Goal: Information Seeking & Learning: Learn about a topic

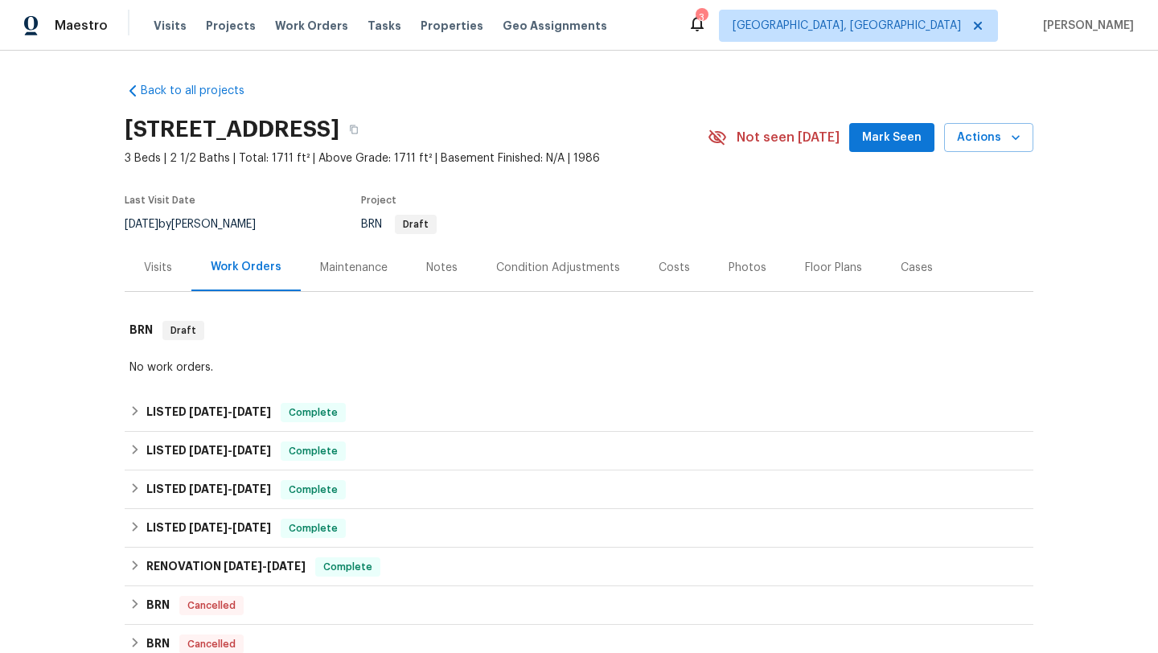
click at [679, 265] on div "Costs" at bounding box center [674, 268] width 31 height 16
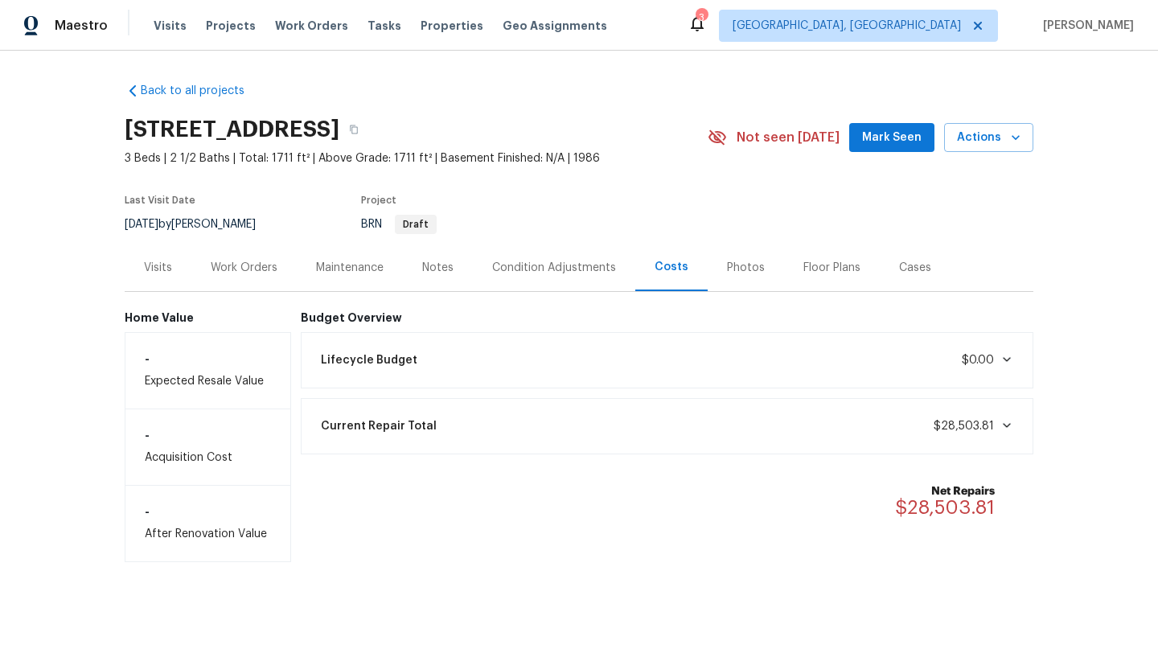
click at [244, 265] on div "Work Orders" at bounding box center [244, 268] width 67 height 16
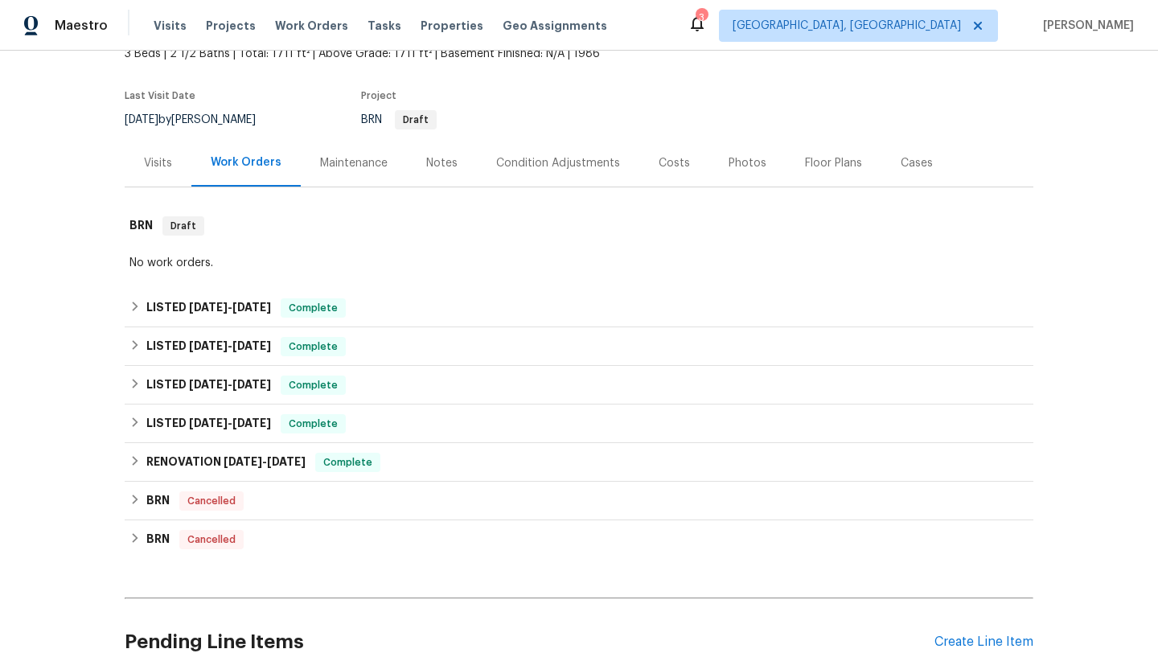
scroll to position [116, 0]
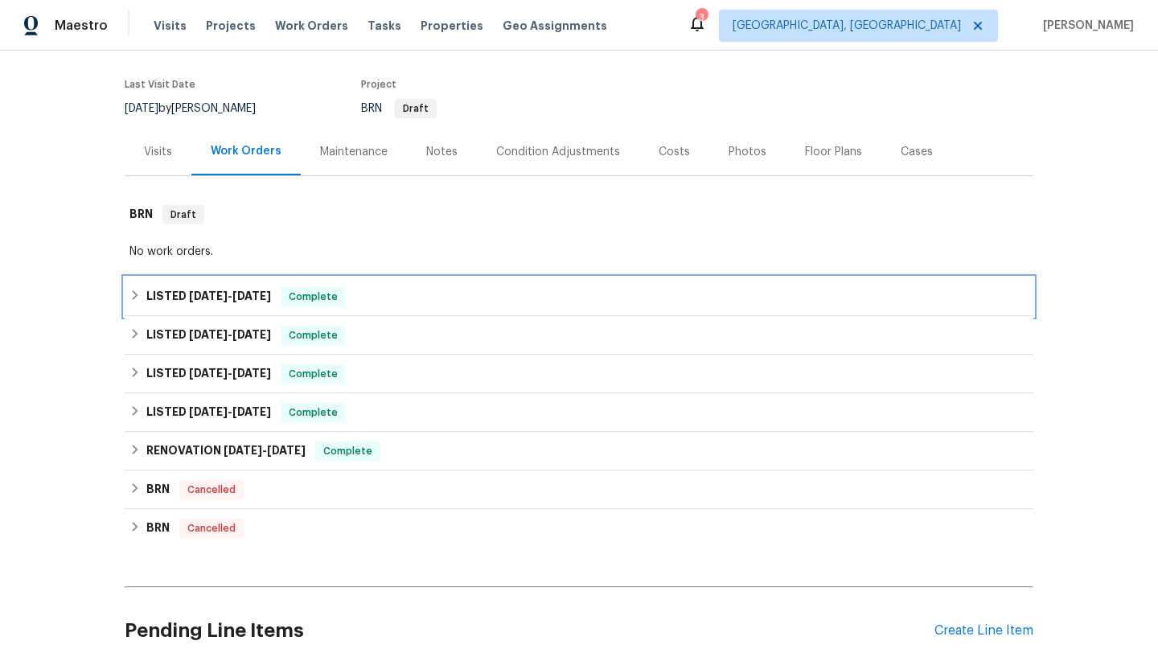
click at [431, 306] on div "LISTED 5/5/25 - 5/5/25 Complete" at bounding box center [579, 296] width 909 height 39
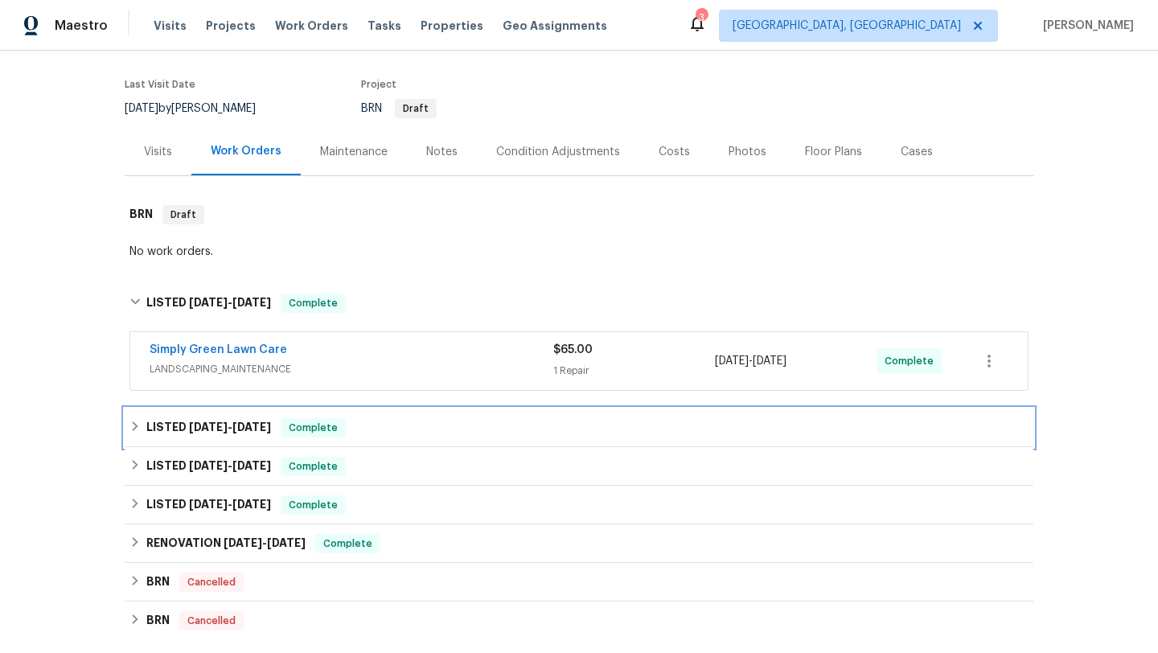
click at [441, 426] on div "LISTED 11/11/24 - 11/12/24 Complete" at bounding box center [578, 427] width 899 height 19
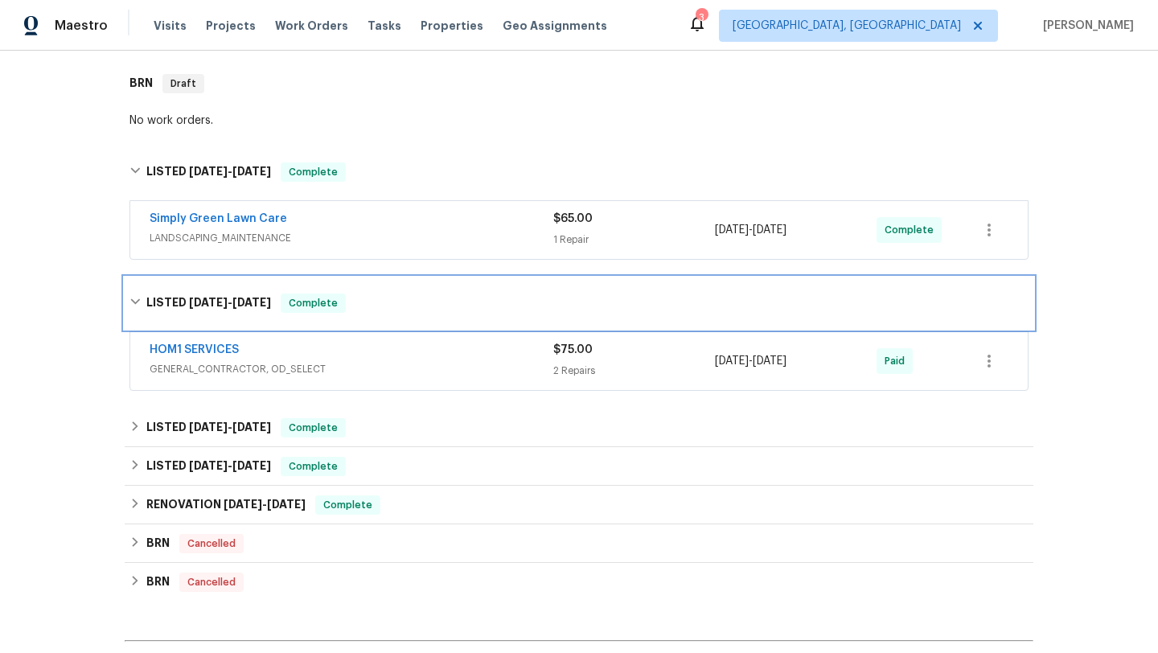
scroll to position [293, 0]
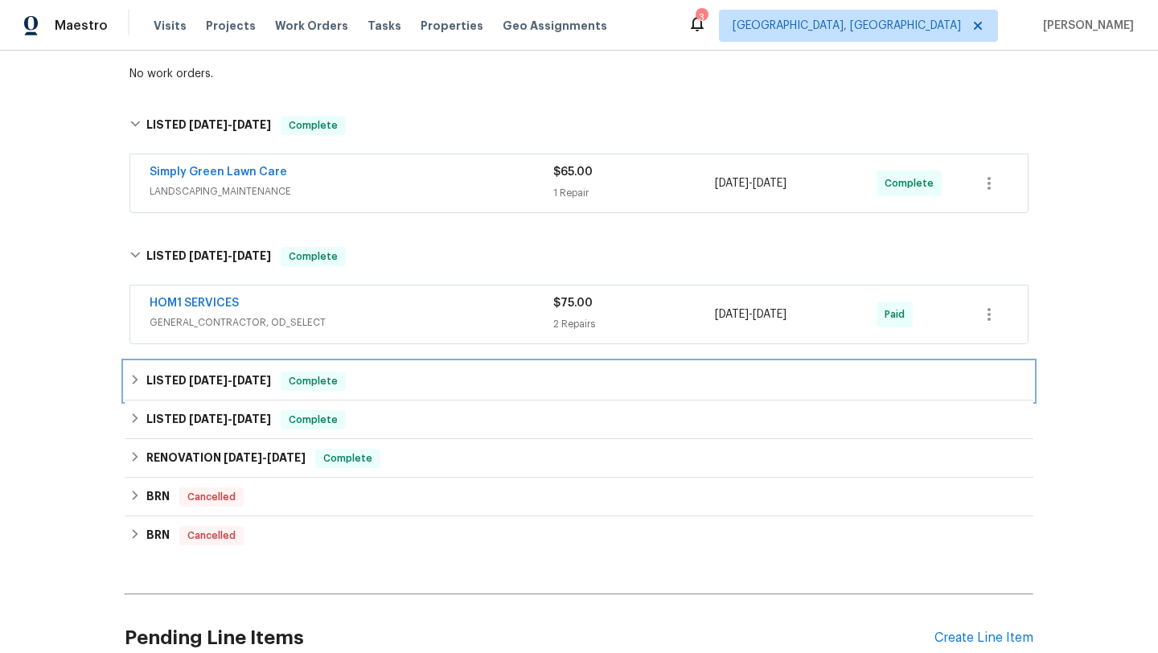
click at [471, 391] on div "LISTED 6/27/24 - 10/14/24 Complete" at bounding box center [579, 381] width 909 height 39
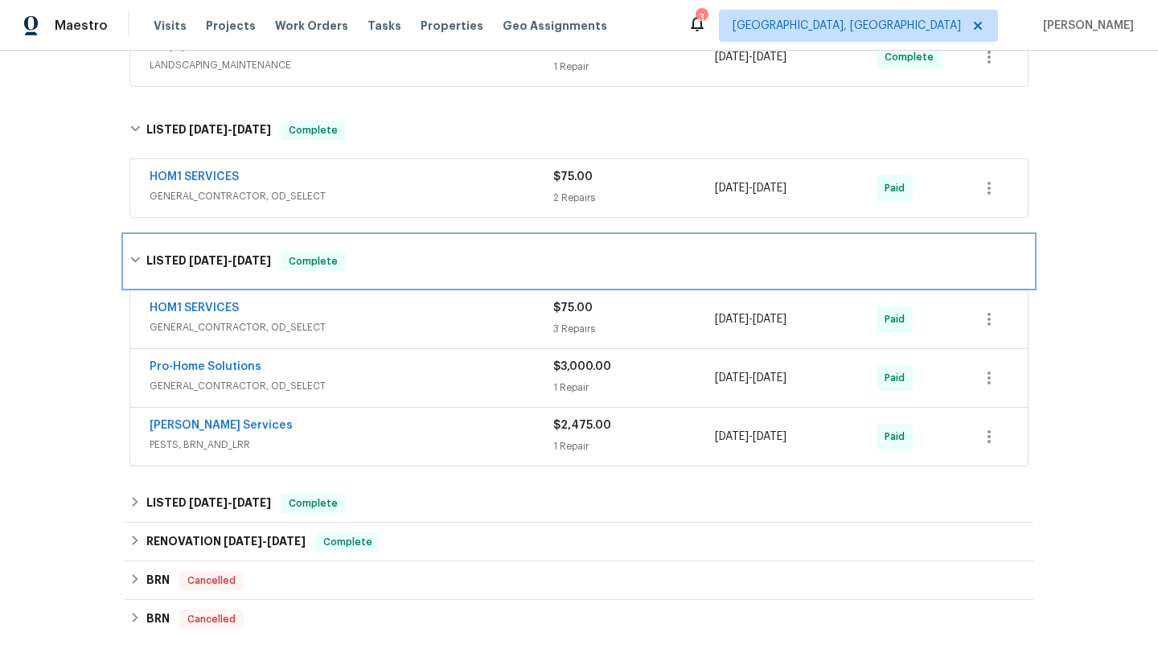
scroll to position [572, 0]
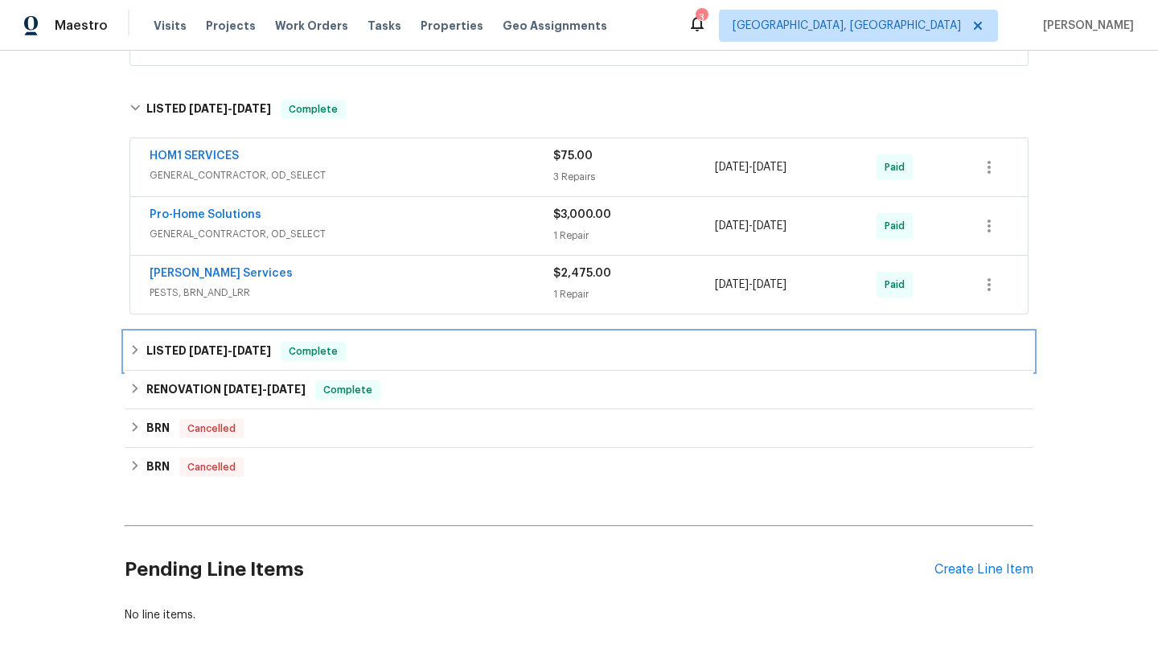
click at [505, 361] on div "LISTED 5/23/24 - 5/31/24 Complete" at bounding box center [579, 351] width 909 height 39
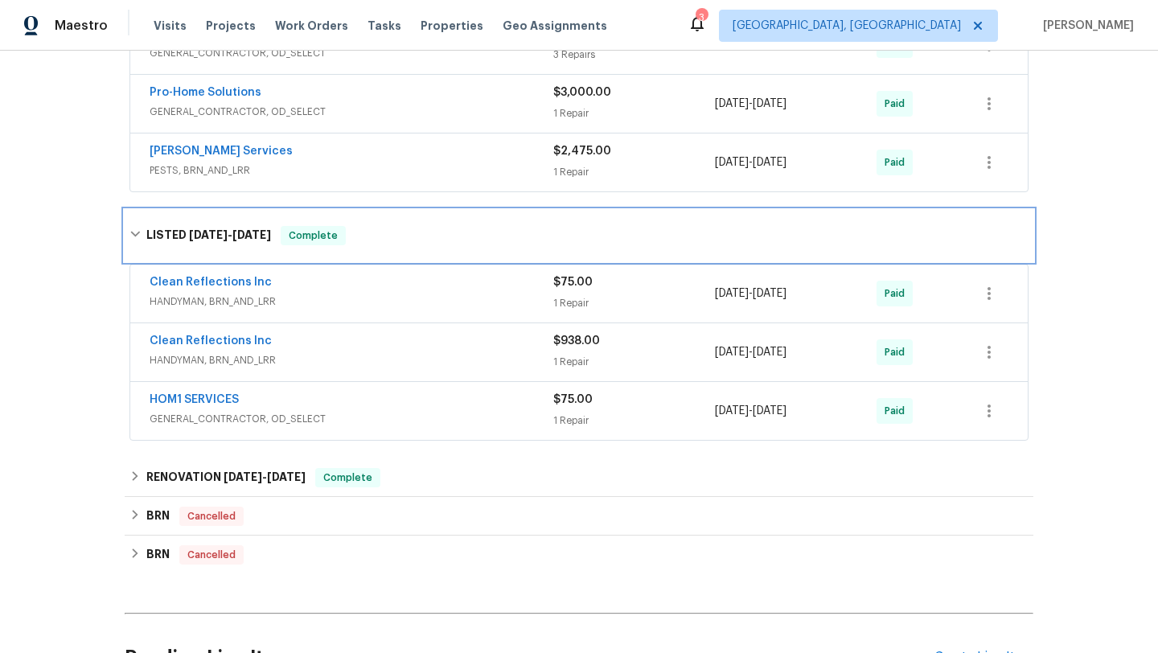
scroll to position [742, 0]
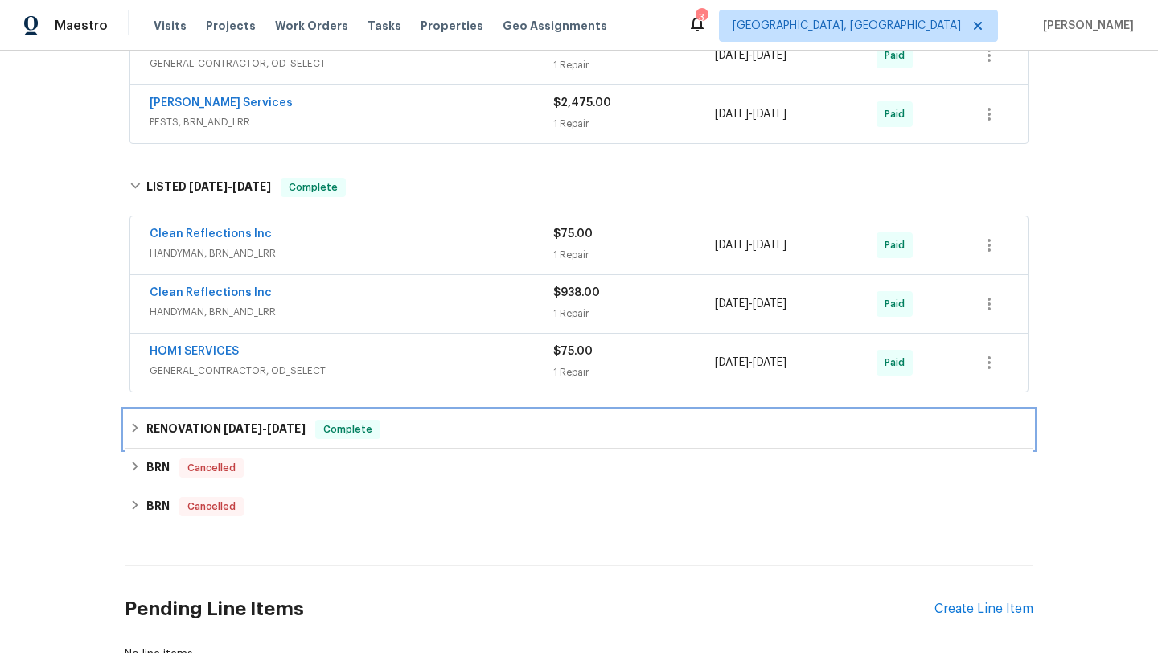
click at [503, 417] on div "RENOVATION 4/12/24 - 5/7/24 Complete" at bounding box center [579, 429] width 909 height 39
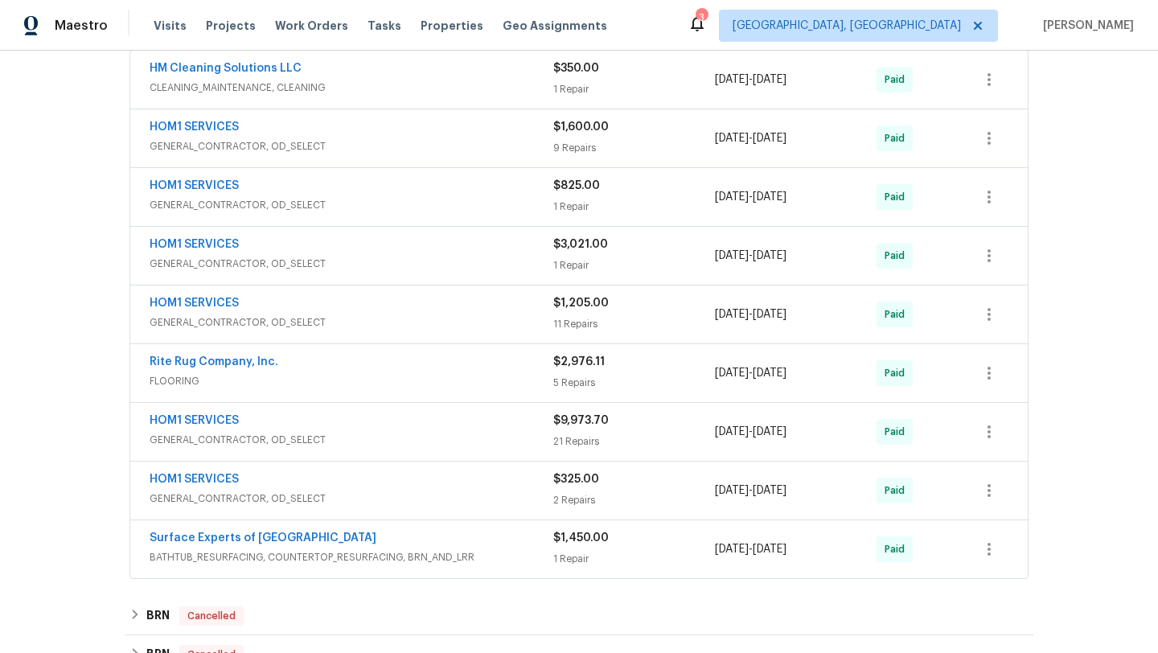
scroll to position [1155, 0]
click at [623, 334] on div "$1,205.00 11 Repairs" at bounding box center [634, 315] width 162 height 39
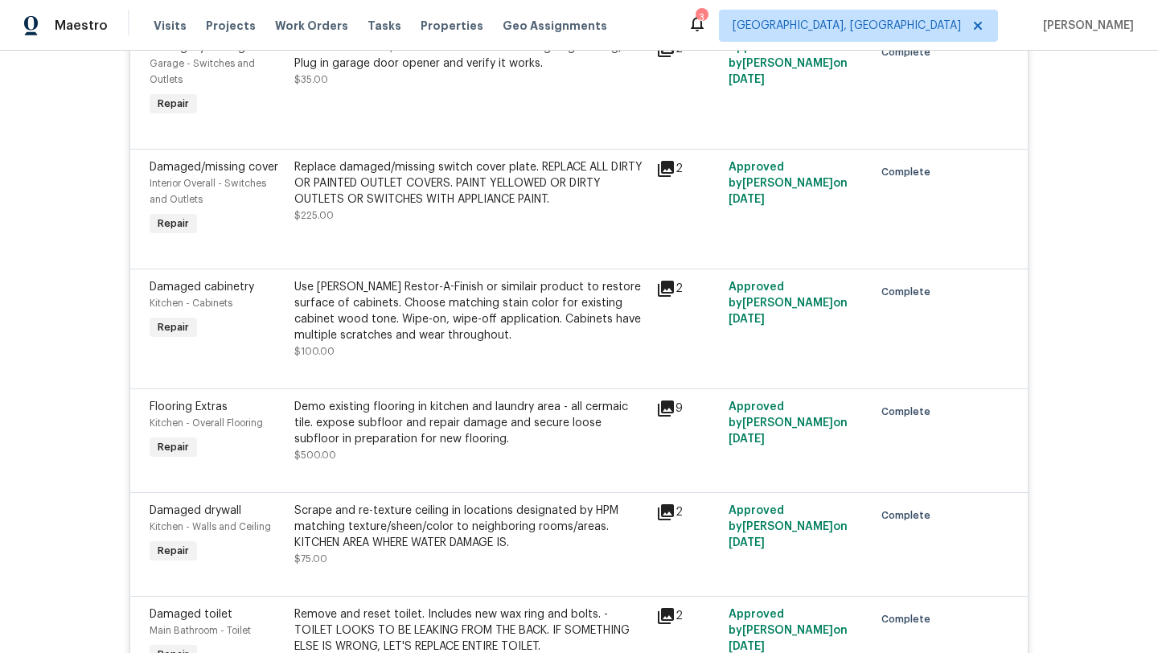
scroll to position [2345, 0]
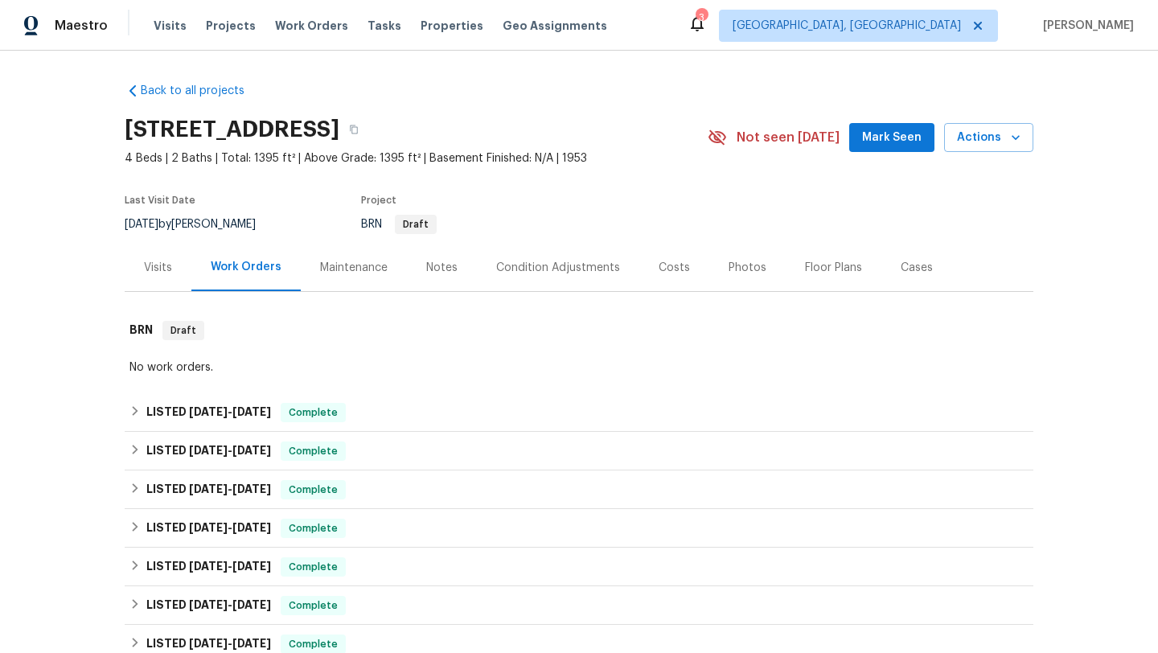
scroll to position [109, 0]
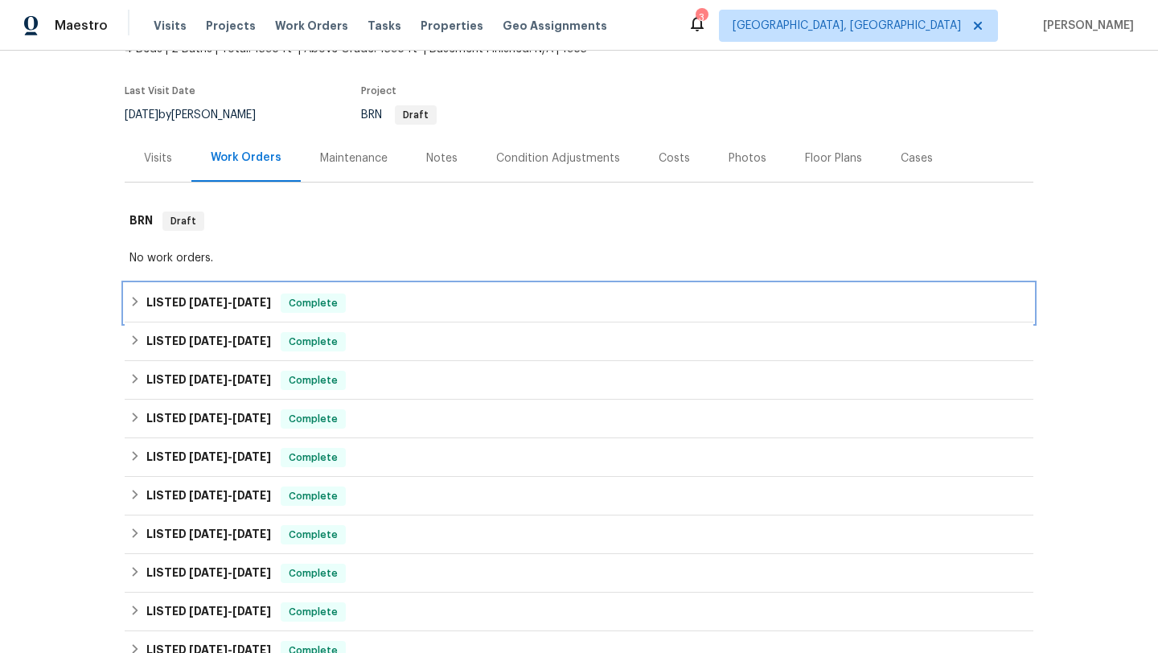
click at [496, 310] on div "LISTED [DATE] - [DATE] Complete" at bounding box center [578, 302] width 899 height 19
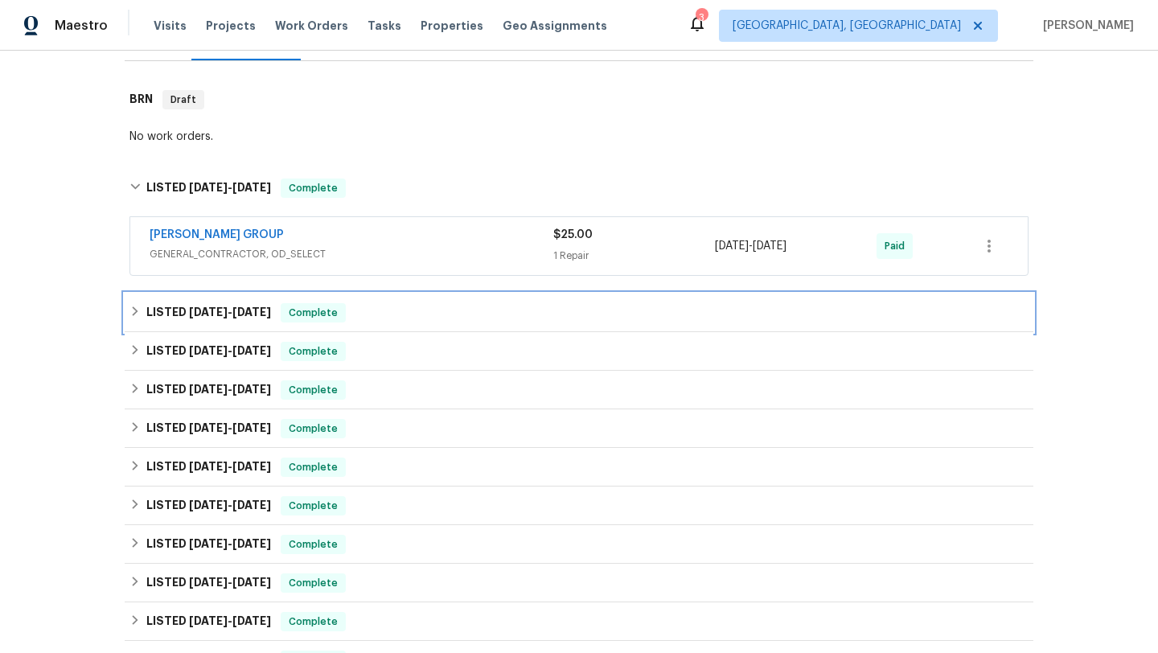
click at [498, 310] on div "LISTED [DATE] - [DATE] Complete" at bounding box center [578, 312] width 899 height 19
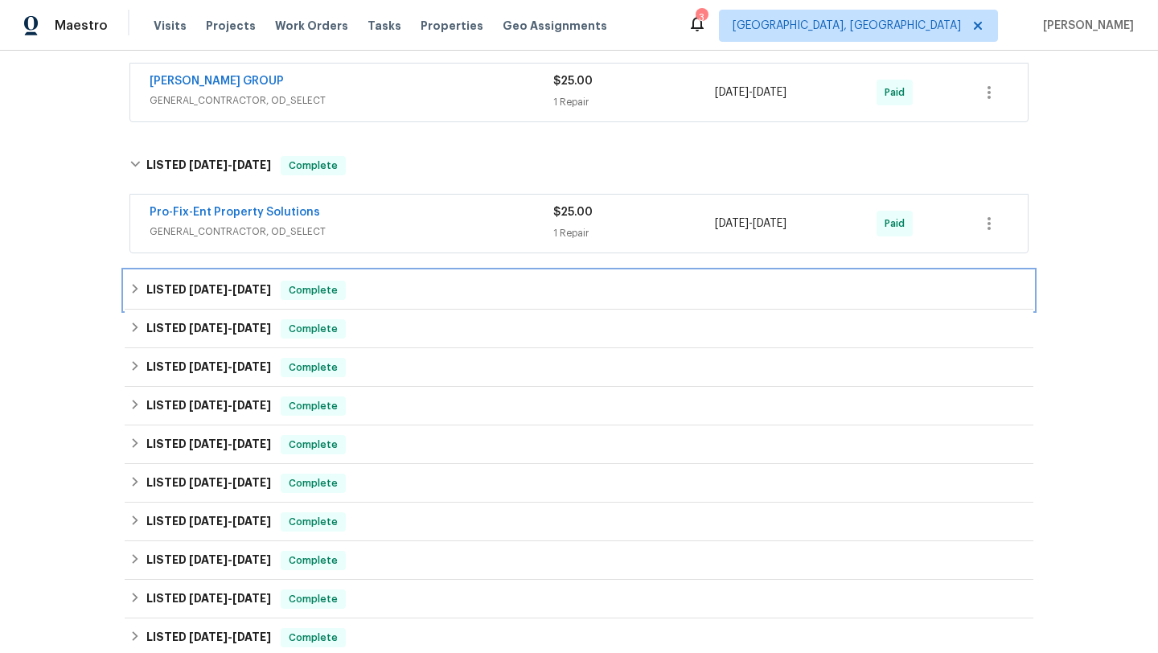
click at [504, 293] on div "LISTED [DATE] - [DATE] Complete" at bounding box center [578, 290] width 899 height 19
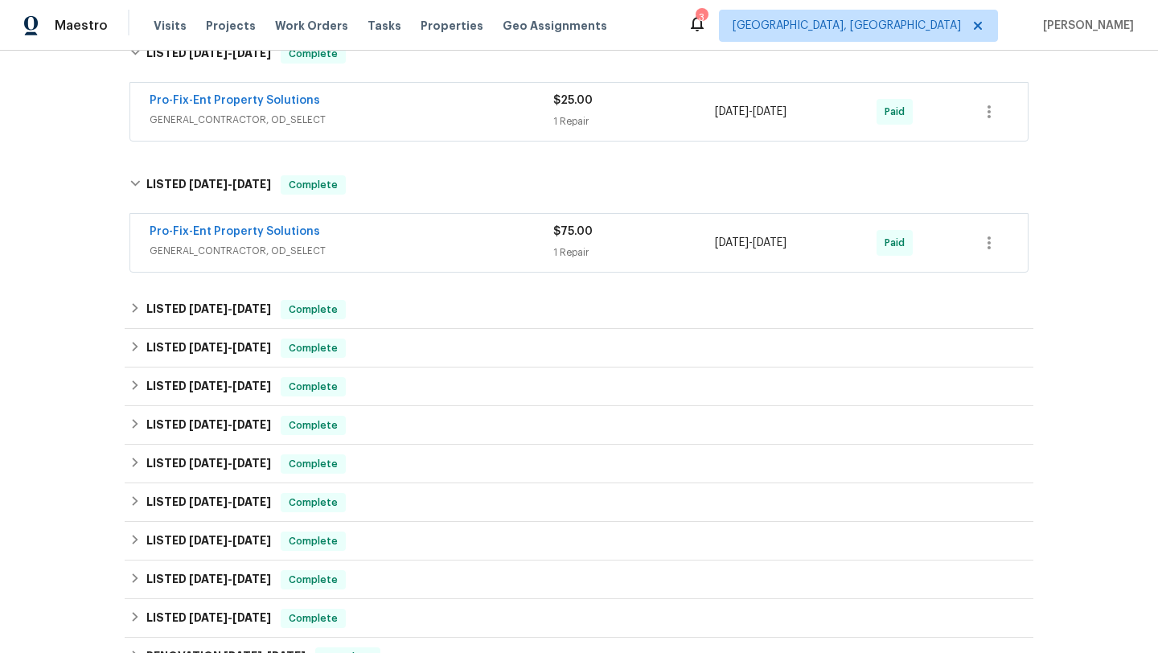
click at [520, 329] on div "LISTED [DATE] - [DATE] Complete Countryside Air Inc HVAC, BRN_AND_LRR $225.00 1…" at bounding box center [579, 348] width 909 height 39
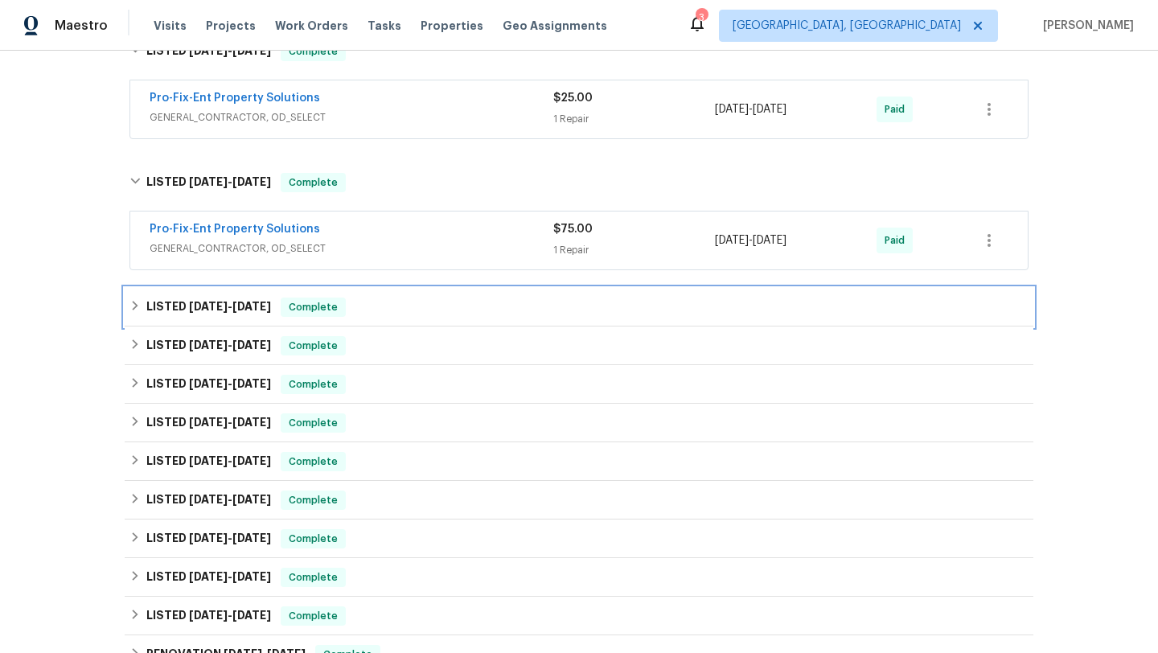
click at [521, 302] on div "LISTED [DATE] - [DATE] Complete" at bounding box center [578, 307] width 899 height 19
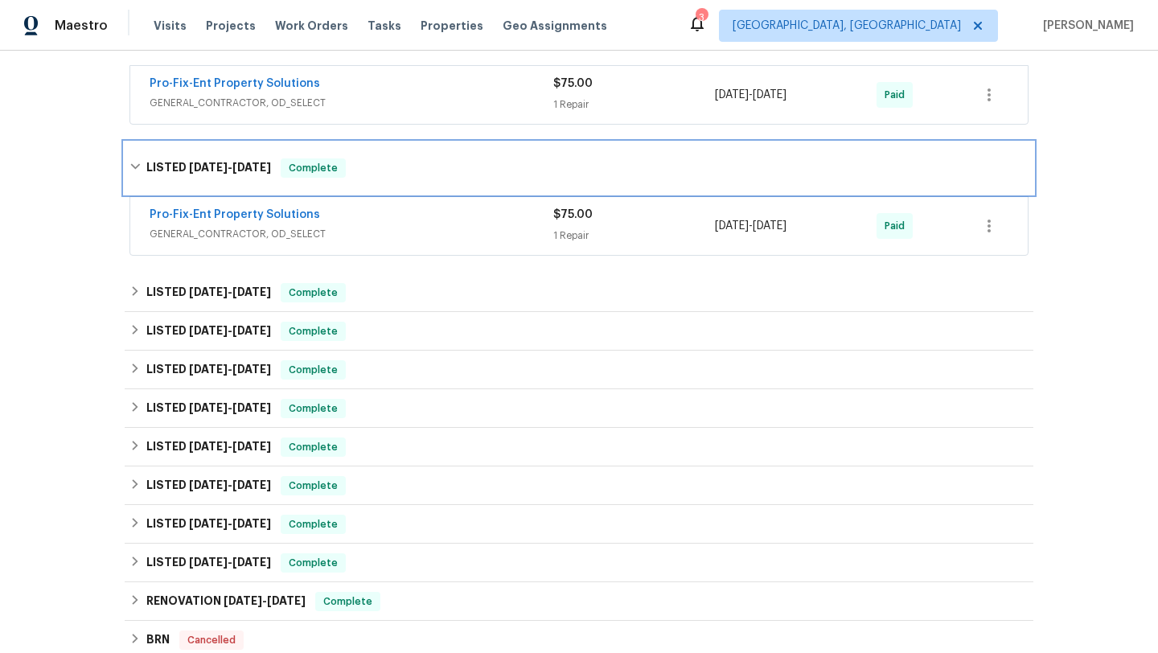
scroll to position [645, 0]
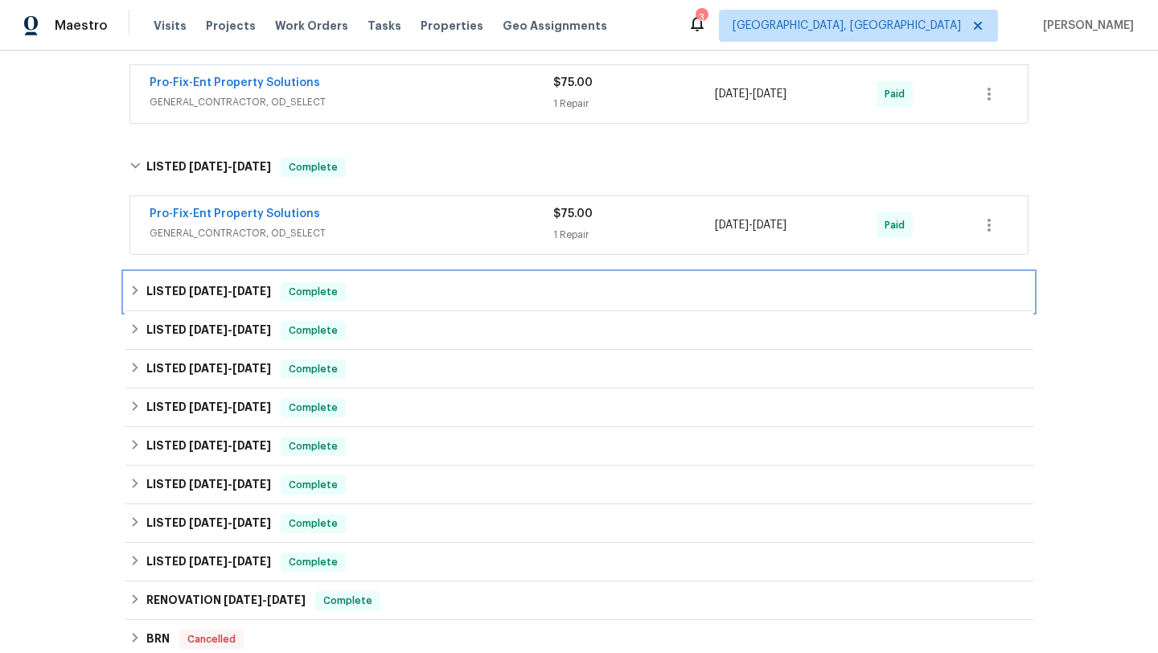
click at [531, 302] on div "LISTED [DATE] - [DATE] Complete" at bounding box center [579, 292] width 909 height 39
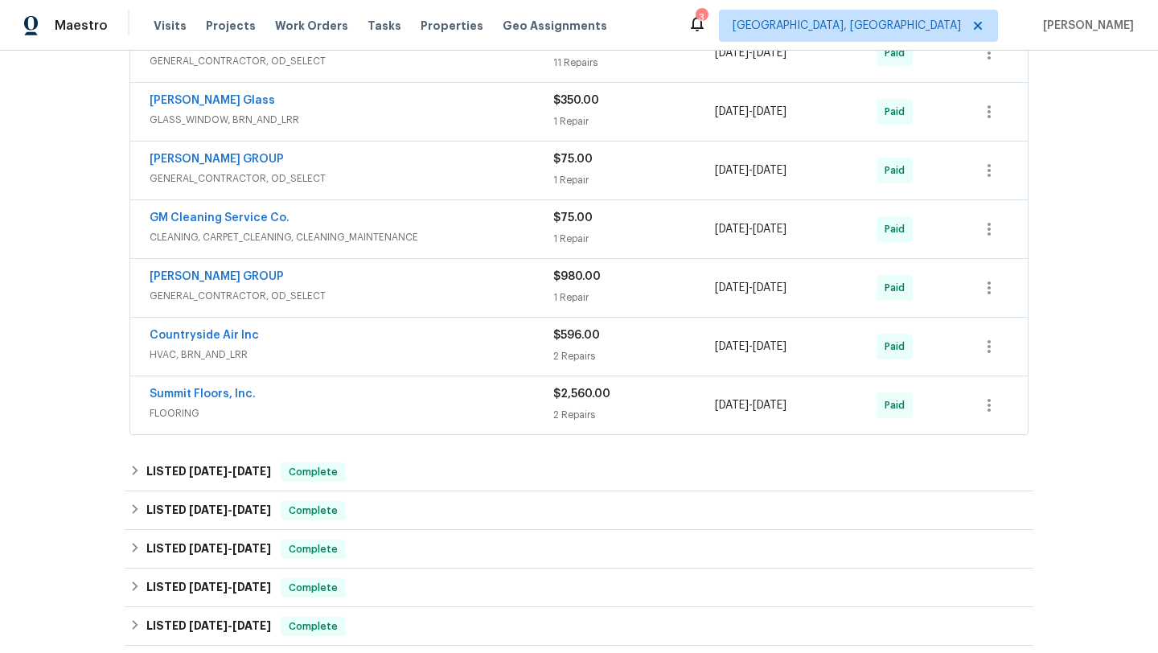
scroll to position [1085, 0]
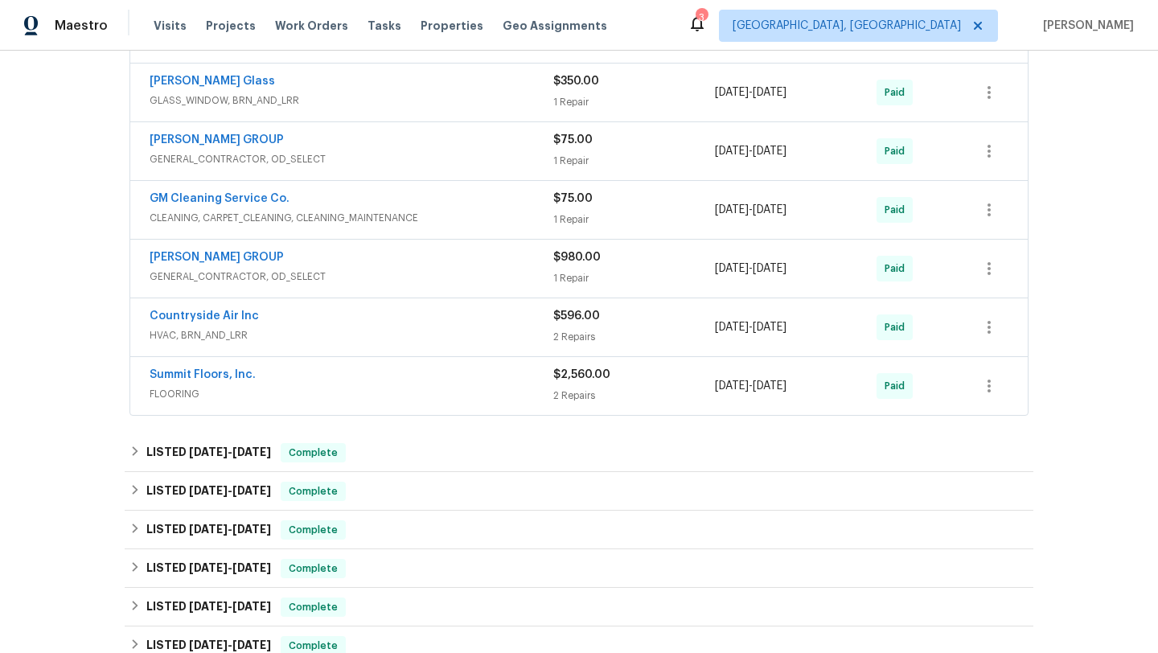
click at [539, 383] on div "Summit Floors, Inc." at bounding box center [352, 376] width 404 height 19
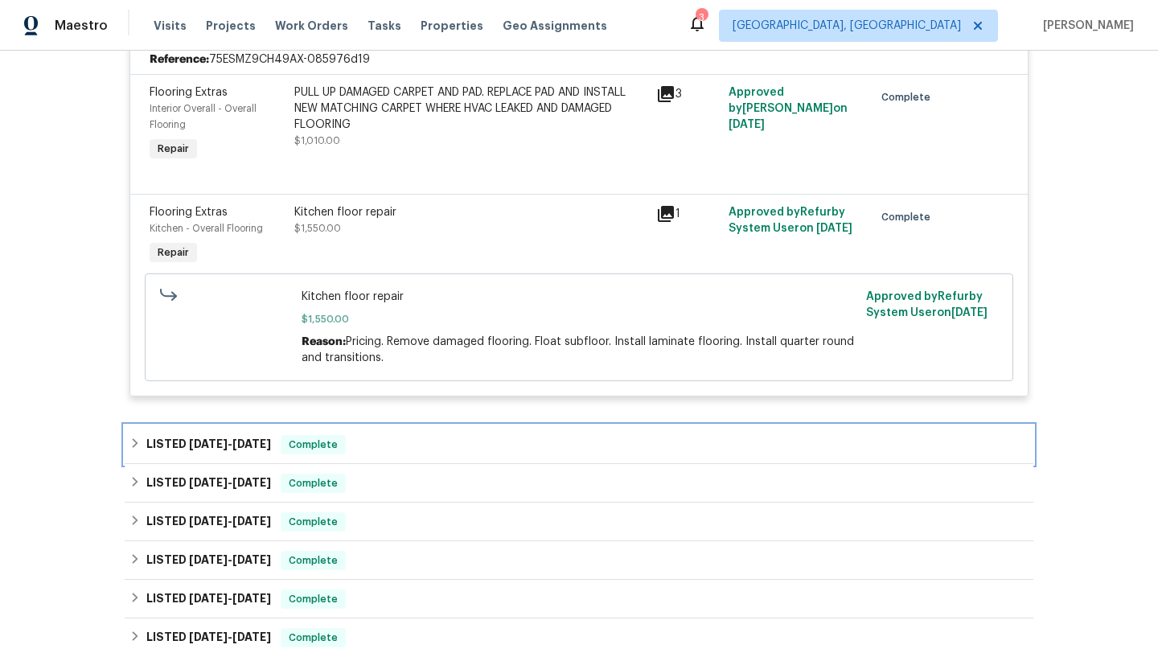
click at [536, 449] on div "LISTED [DATE] - [DATE] Complete" at bounding box center [578, 444] width 899 height 19
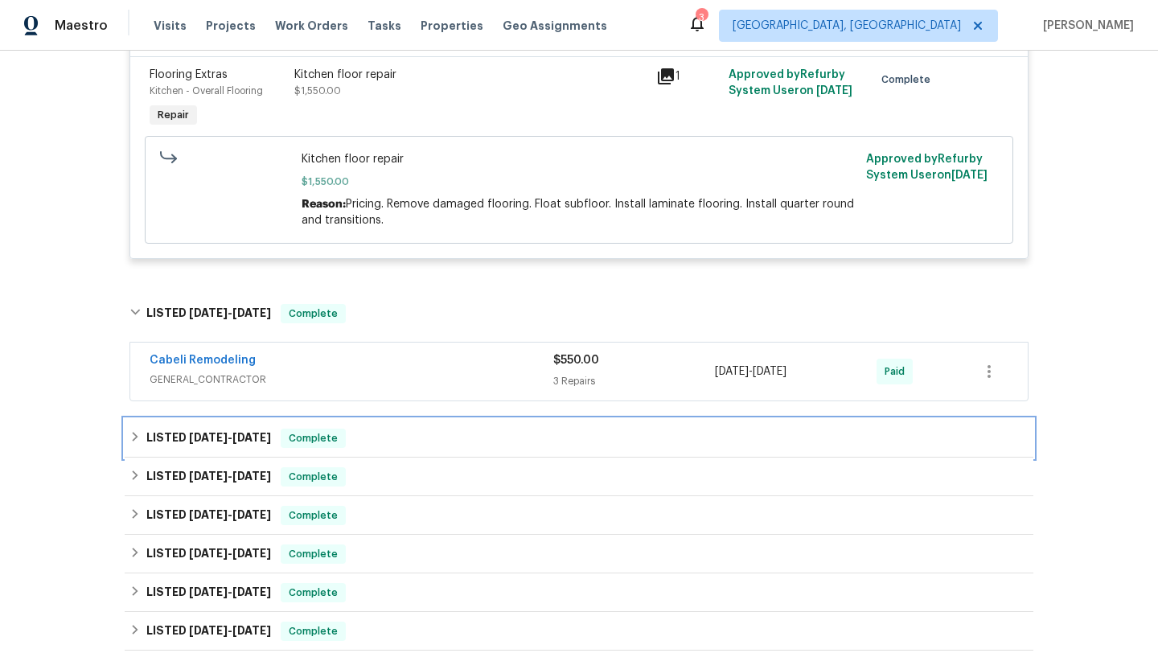
click at [544, 431] on div "LISTED [DATE] - [DATE] Complete" at bounding box center [578, 438] width 899 height 19
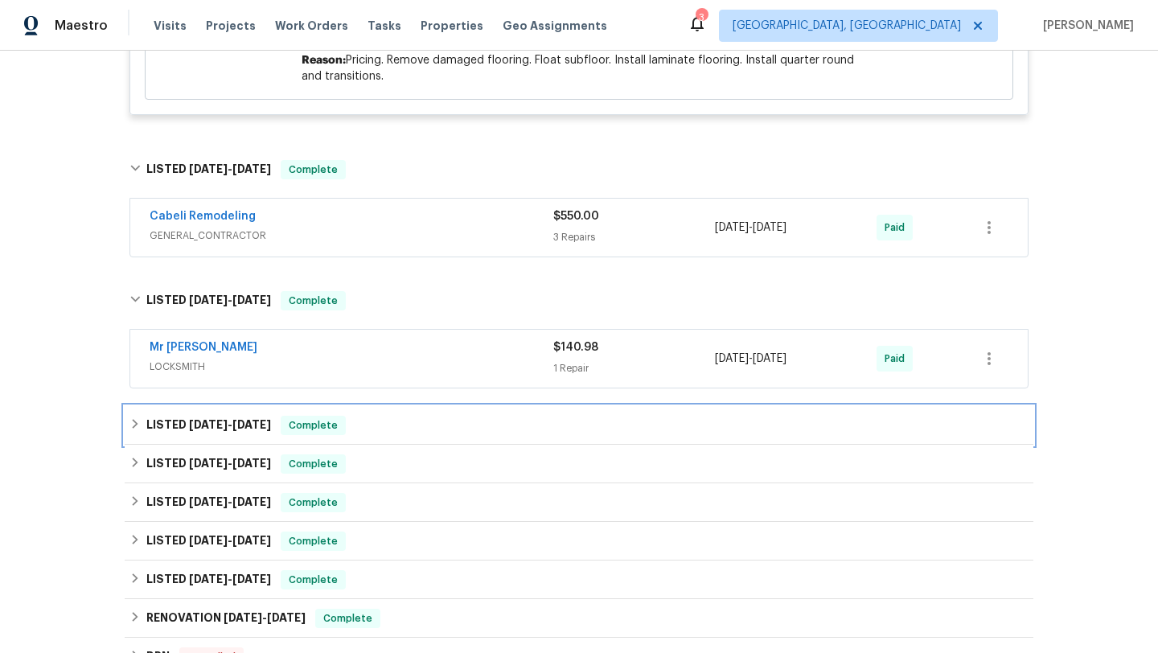
click at [549, 423] on div "LISTED [DATE] - [DATE] Complete" at bounding box center [578, 425] width 899 height 19
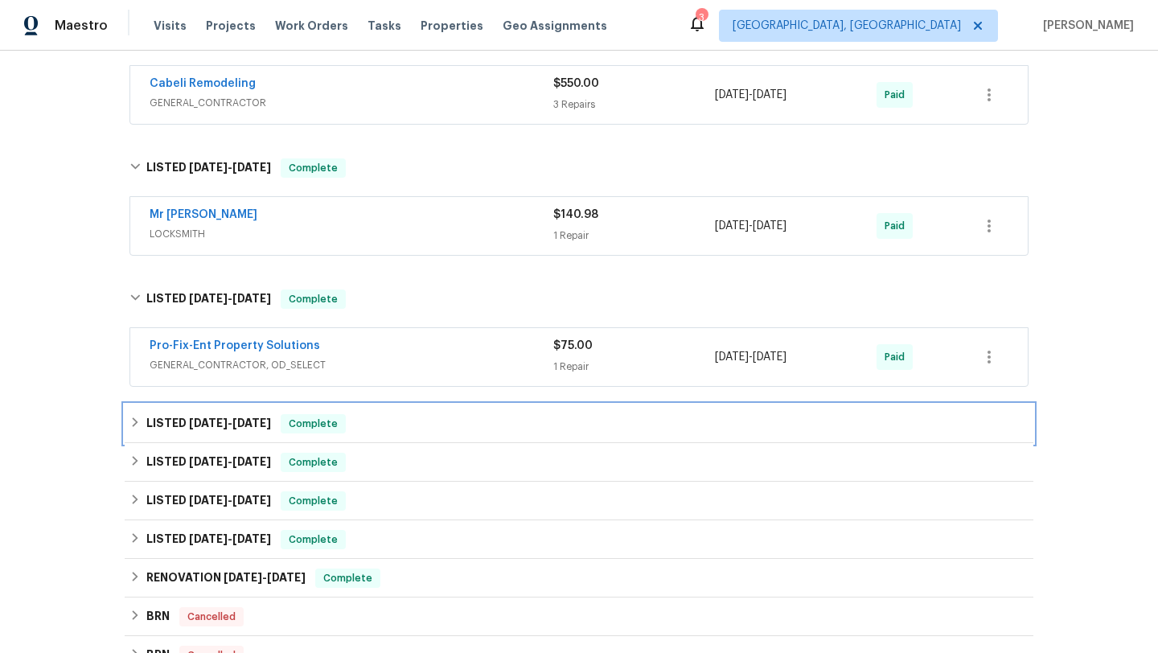
click at [550, 425] on div "LISTED [DATE] - [DATE] Complete" at bounding box center [578, 423] width 899 height 19
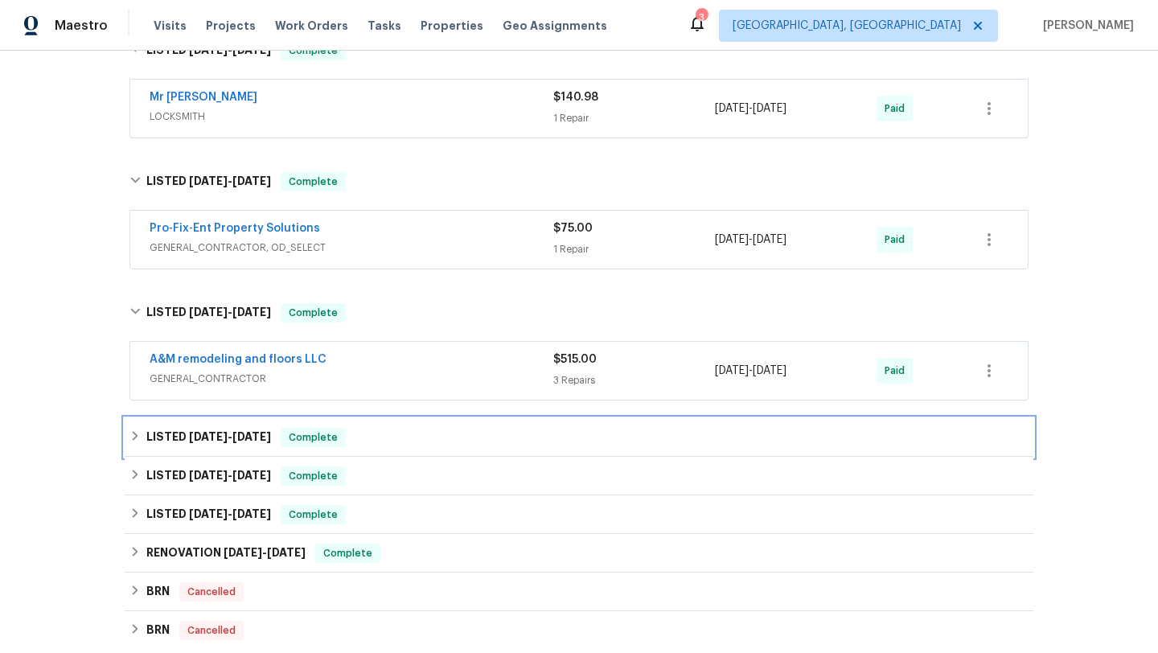
click at [550, 425] on div "LISTED [DATE] - [DATE] Complete" at bounding box center [579, 437] width 909 height 39
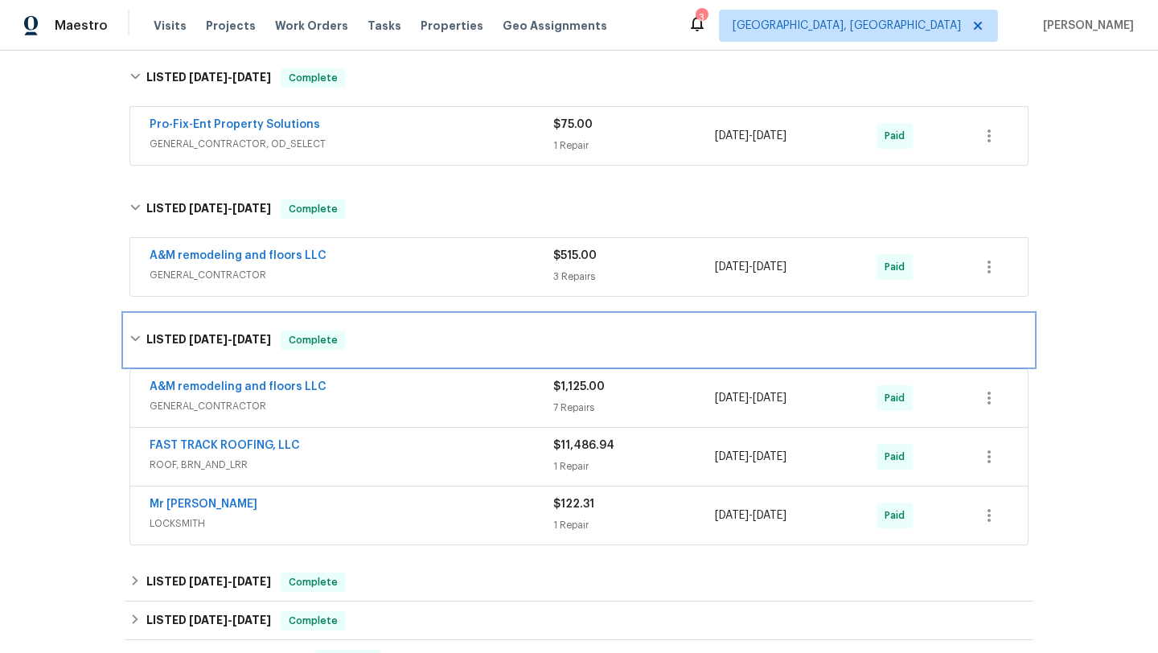
scroll to position [2181, 0]
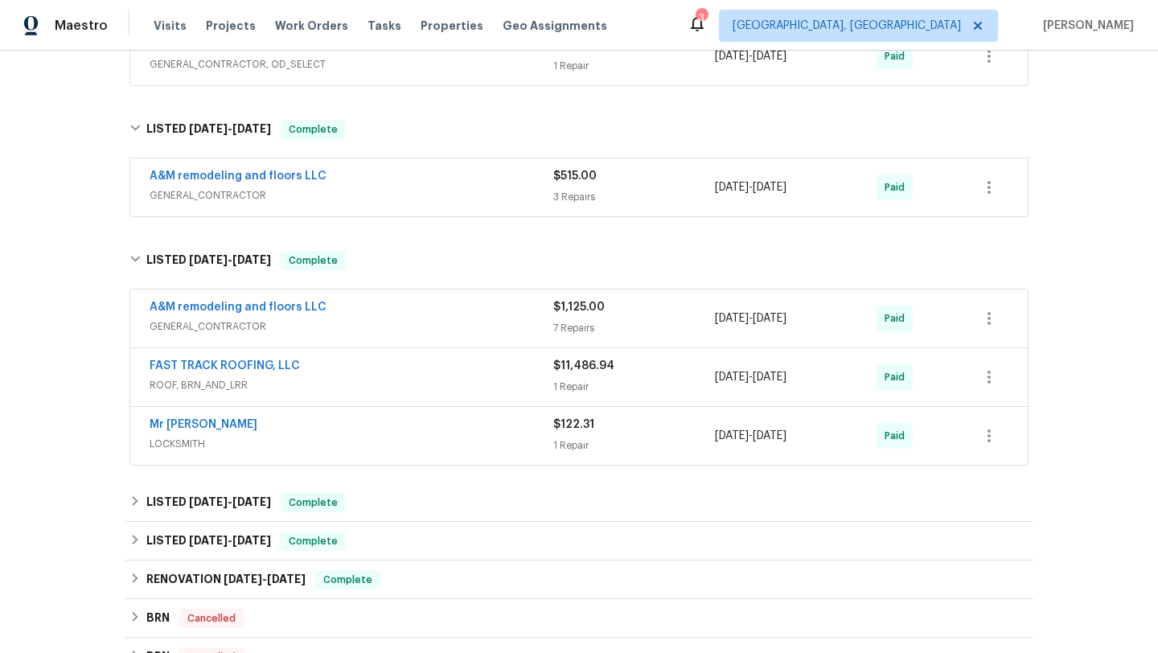
click at [559, 365] on span "$11,486.94" at bounding box center [583, 365] width 61 height 11
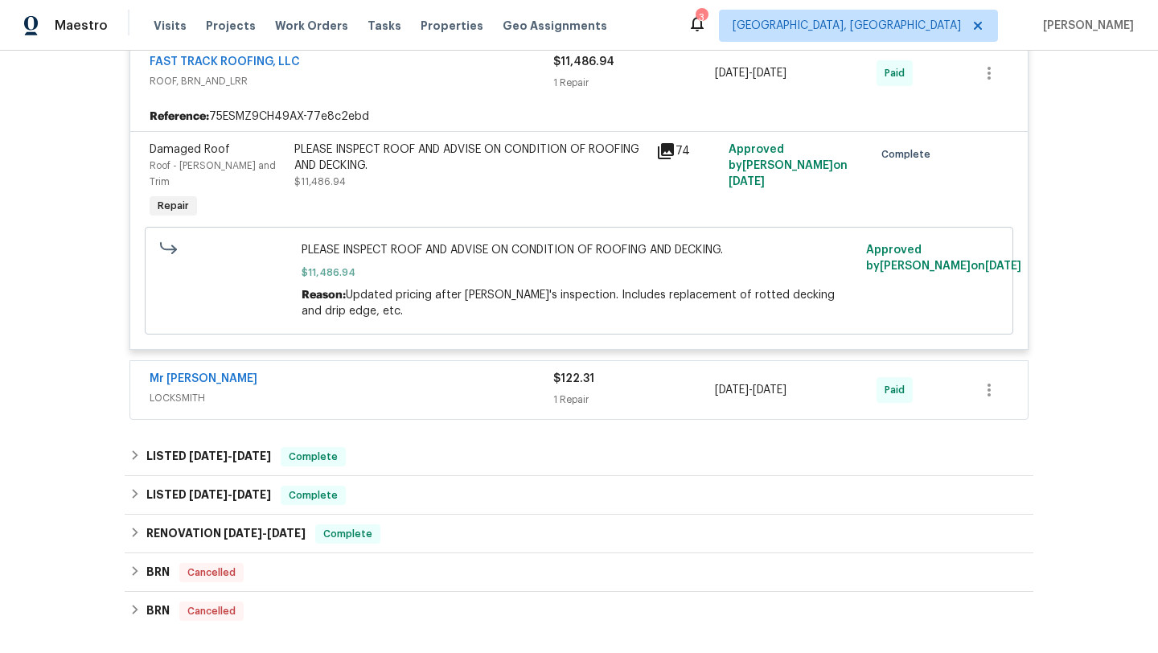
scroll to position [2510, 0]
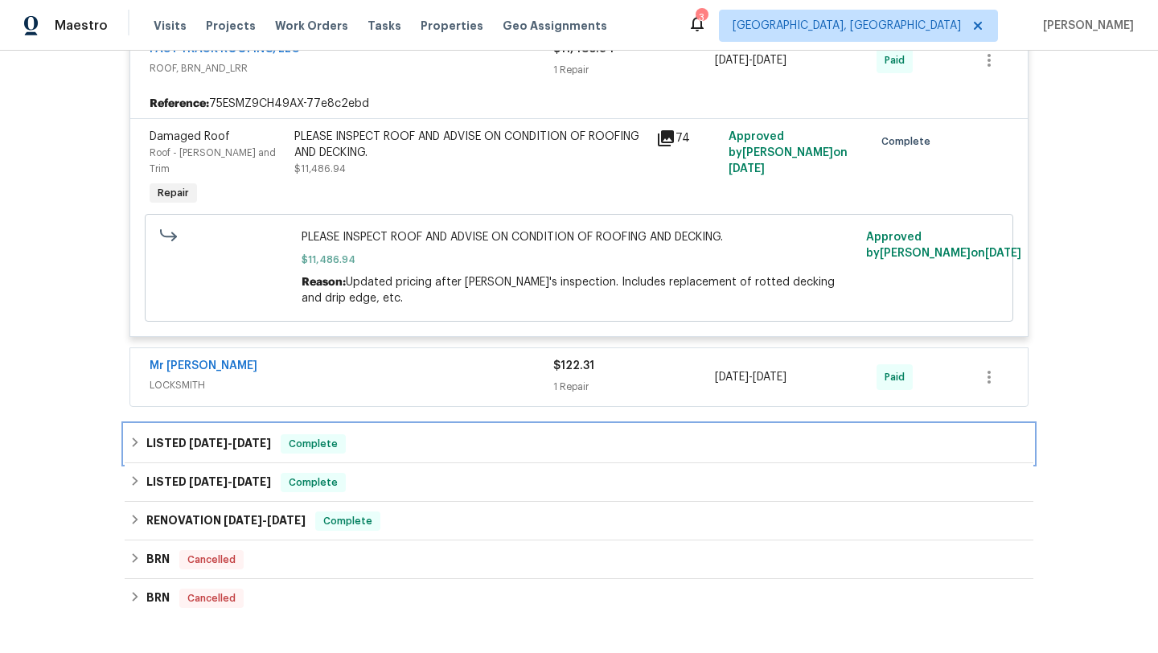
click at [549, 425] on div "LISTED [DATE] - [DATE] Complete" at bounding box center [579, 444] width 909 height 39
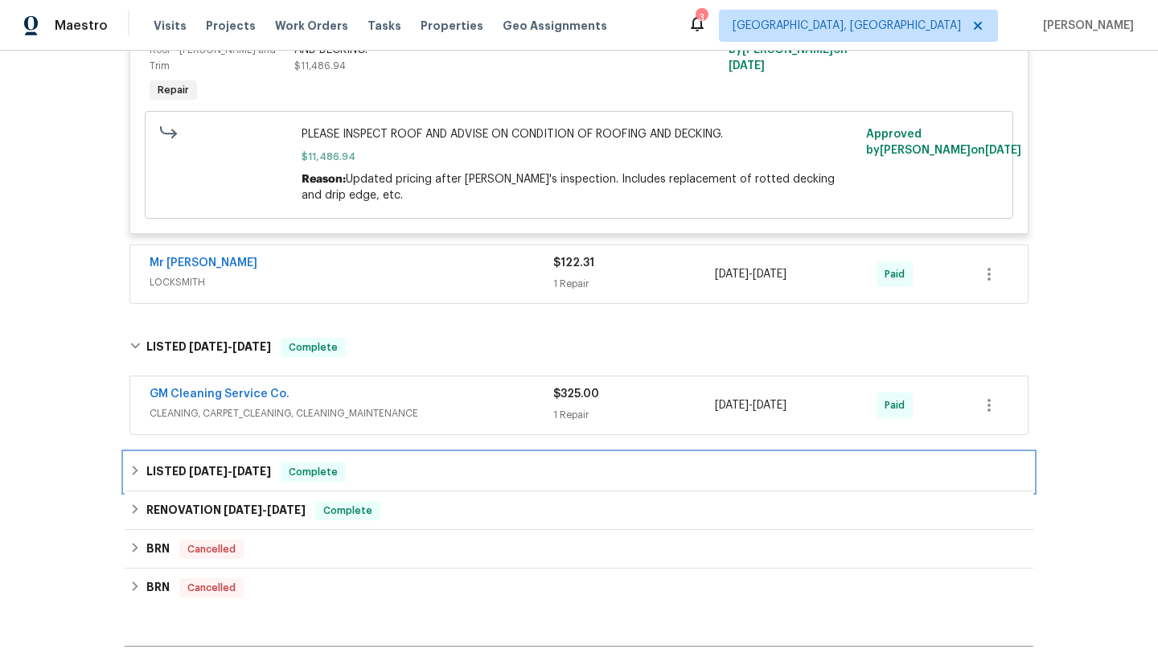
click at [582, 453] on div "LISTED [DATE] - [DATE] Complete" at bounding box center [579, 472] width 909 height 39
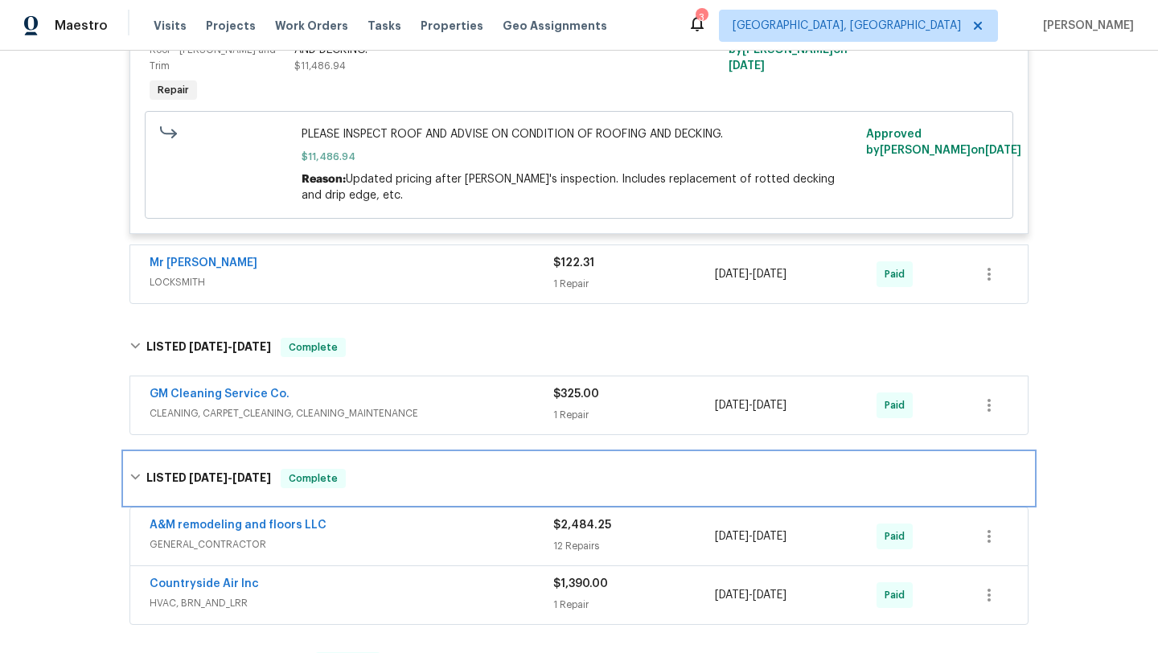
scroll to position [2766, 0]
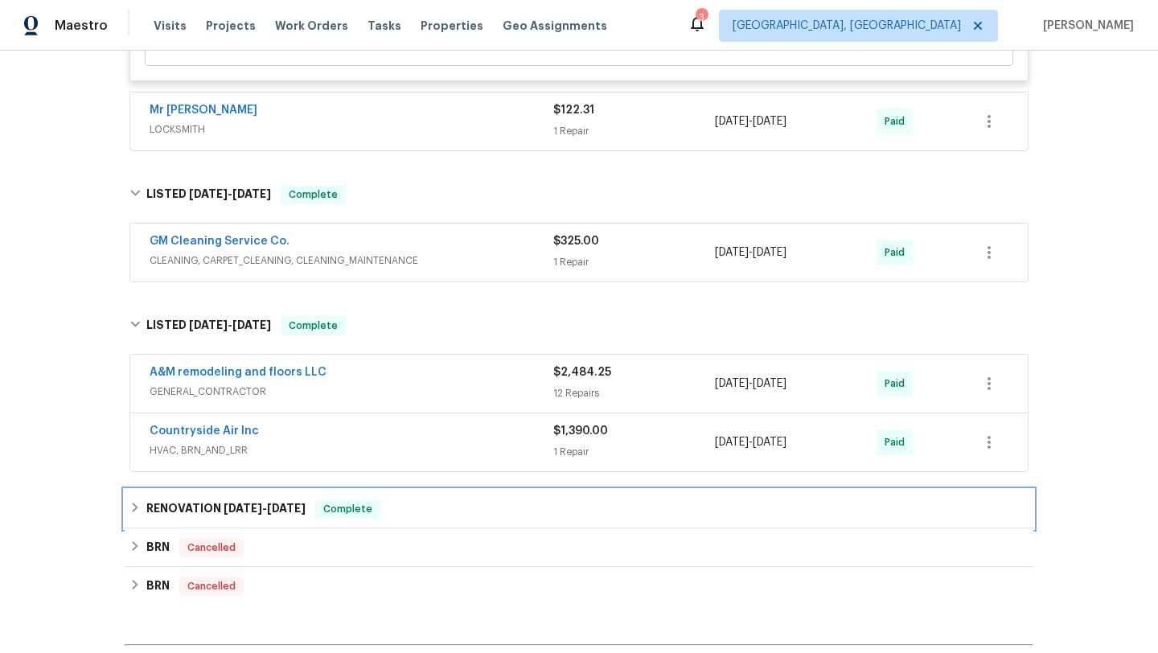
click at [593, 499] on div "RENOVATION [DATE] - [DATE] Complete" at bounding box center [578, 508] width 899 height 19
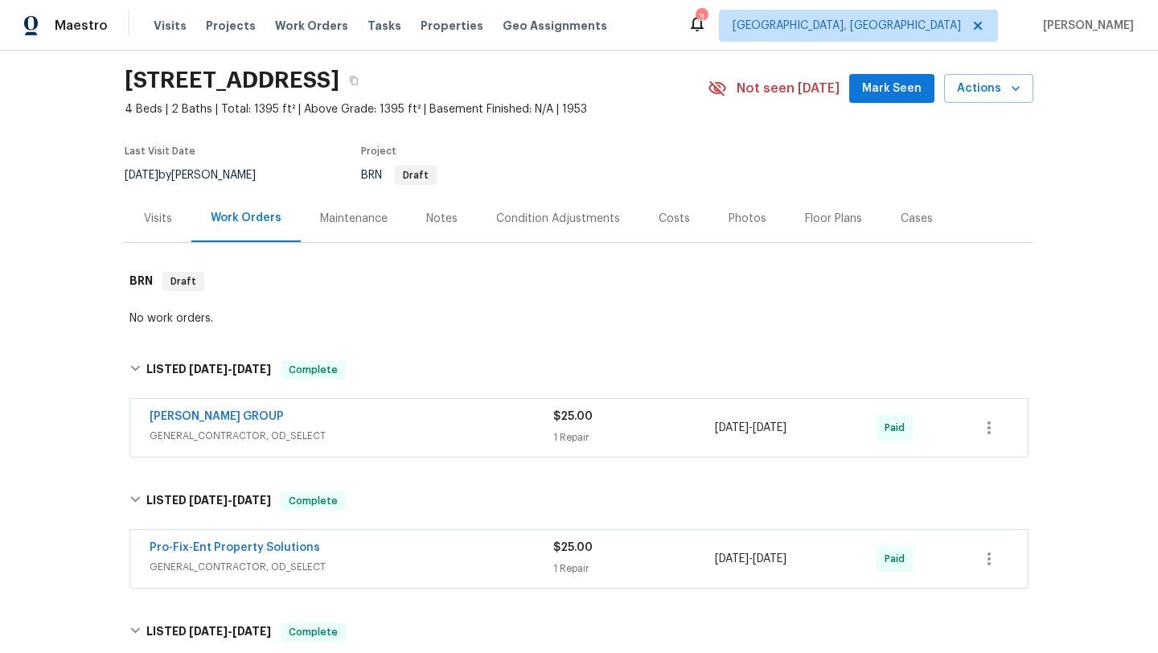
scroll to position [0, 0]
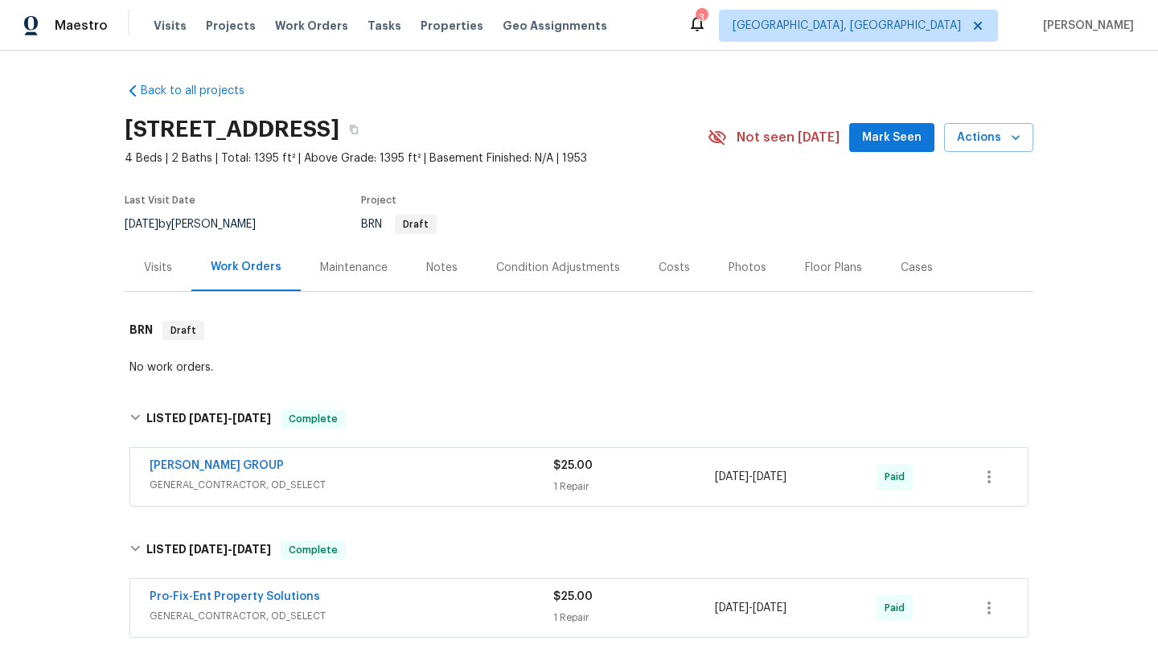
click at [663, 277] on div "Costs" at bounding box center [674, 267] width 70 height 47
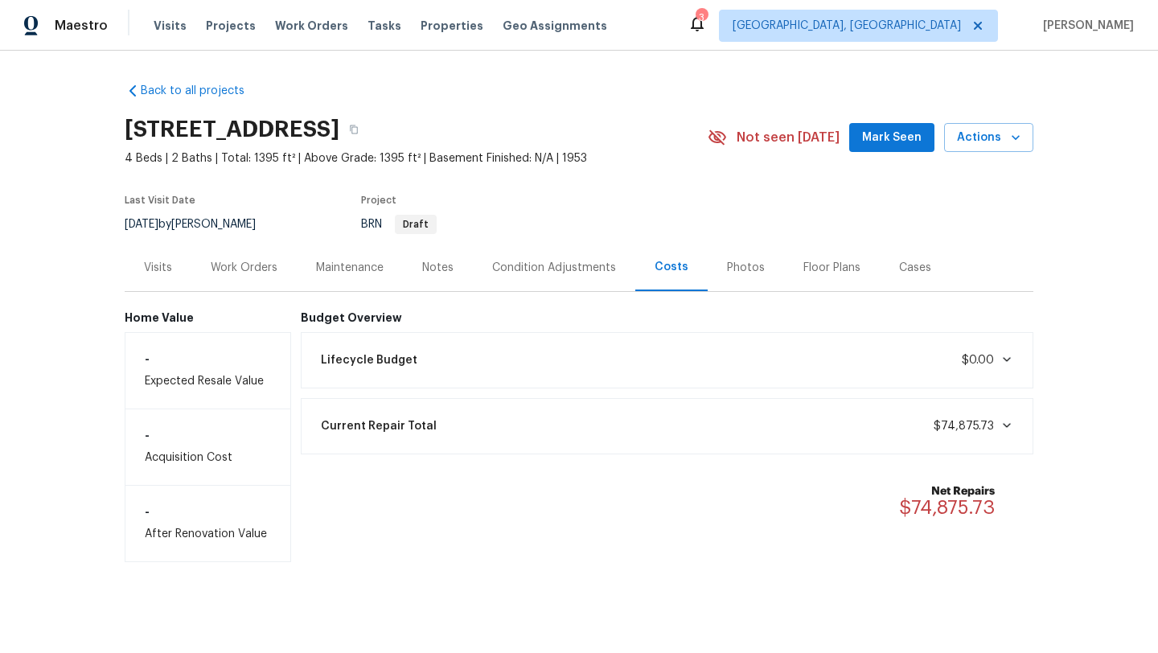
click at [261, 267] on div "Work Orders" at bounding box center [244, 268] width 67 height 16
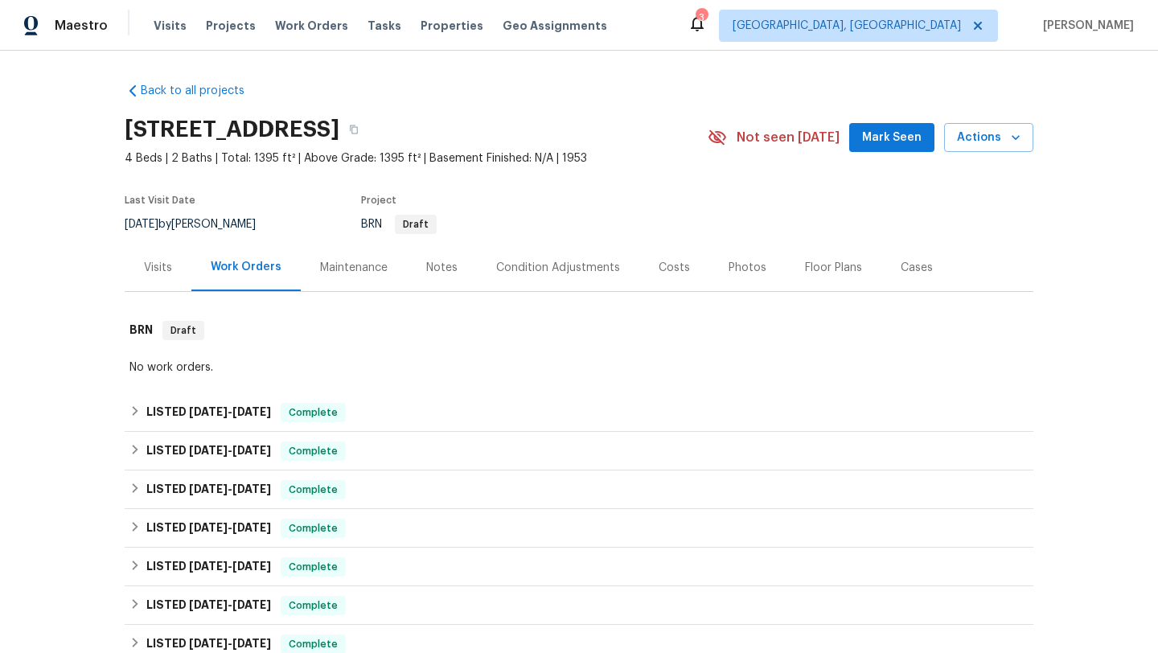
scroll to position [299, 0]
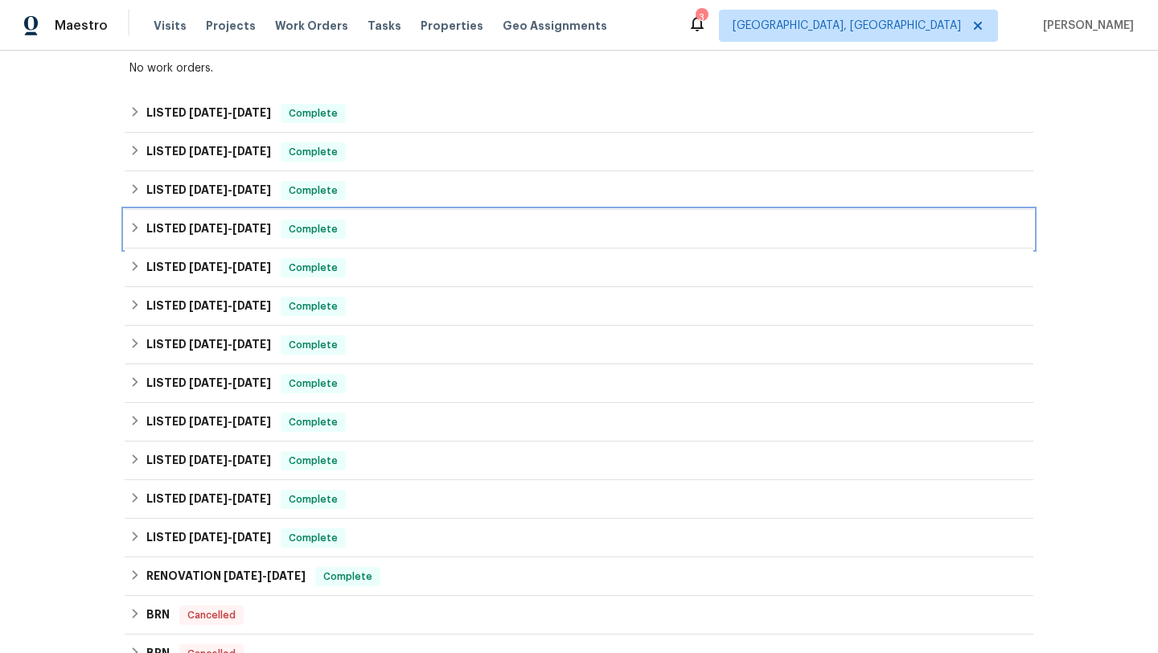
click at [449, 236] on div "LISTED [DATE] - [DATE] Complete" at bounding box center [578, 229] width 899 height 19
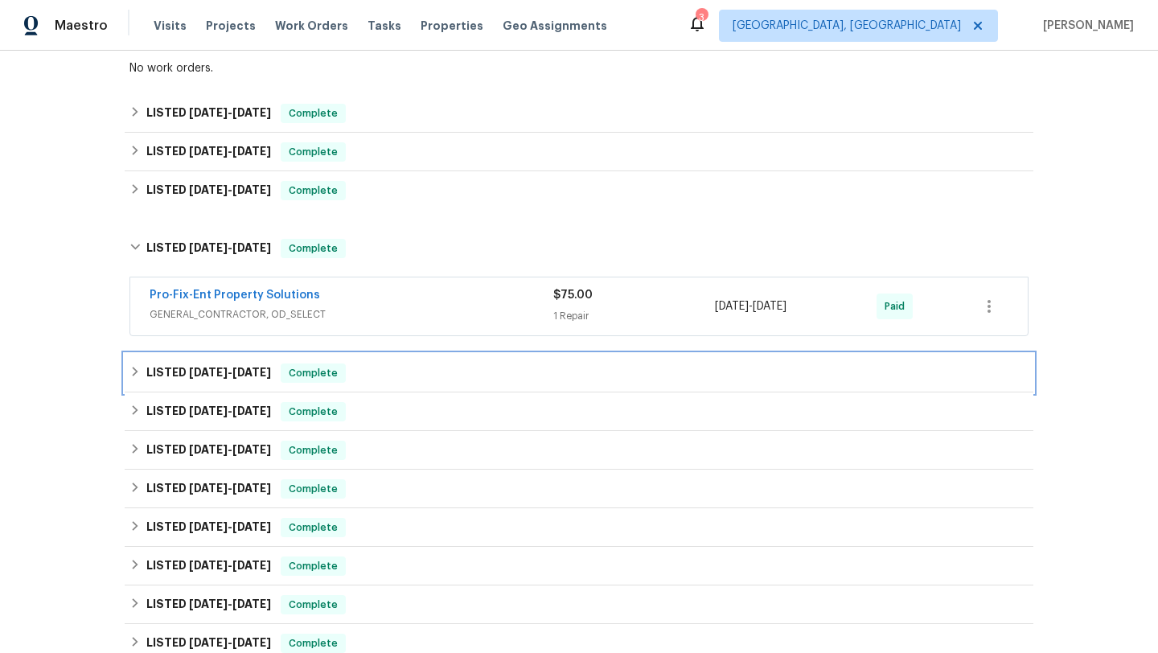
click at [428, 375] on div "LISTED [DATE] - [DATE] Complete" at bounding box center [578, 372] width 899 height 19
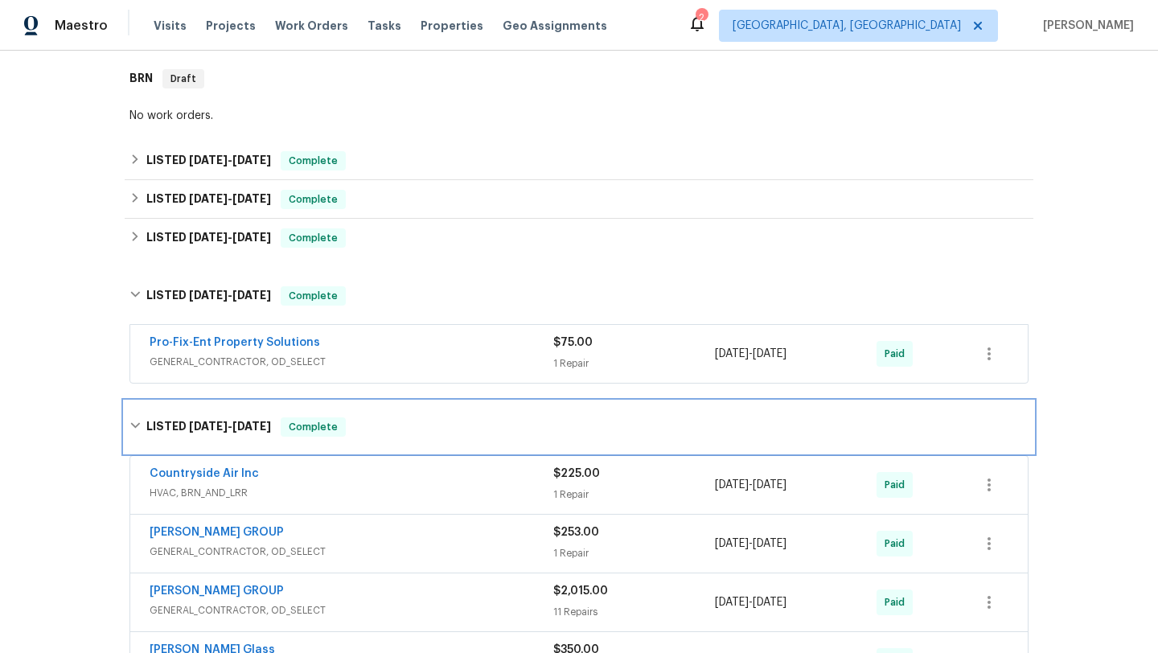
scroll to position [0, 0]
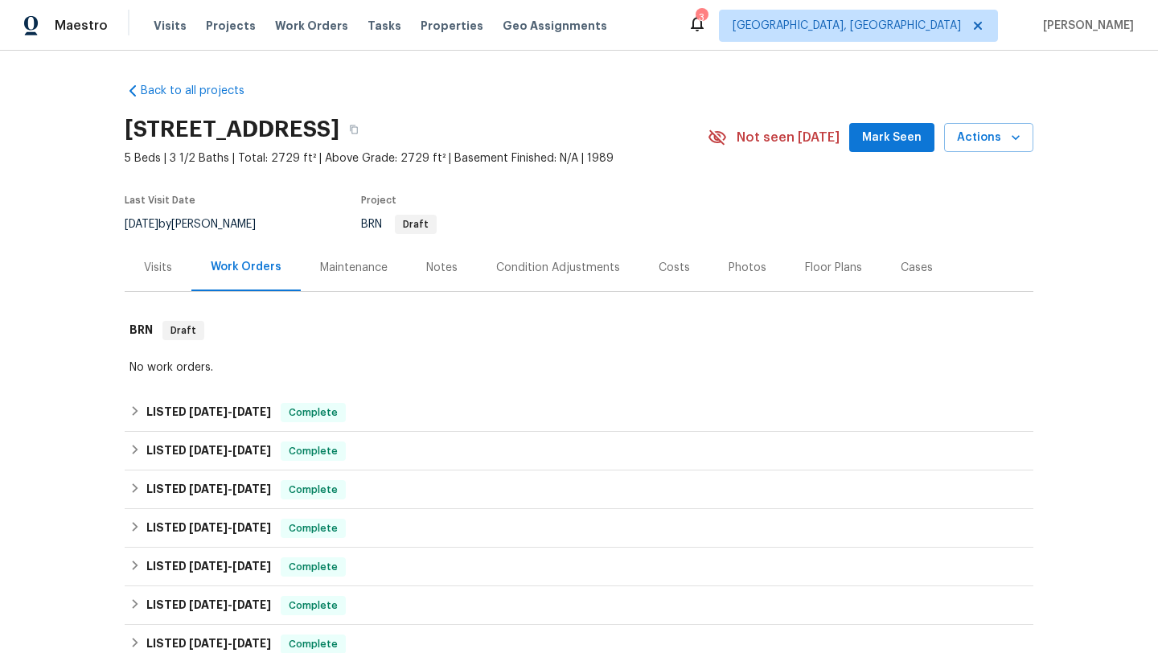
click at [671, 269] on div "Costs" at bounding box center [674, 268] width 31 height 16
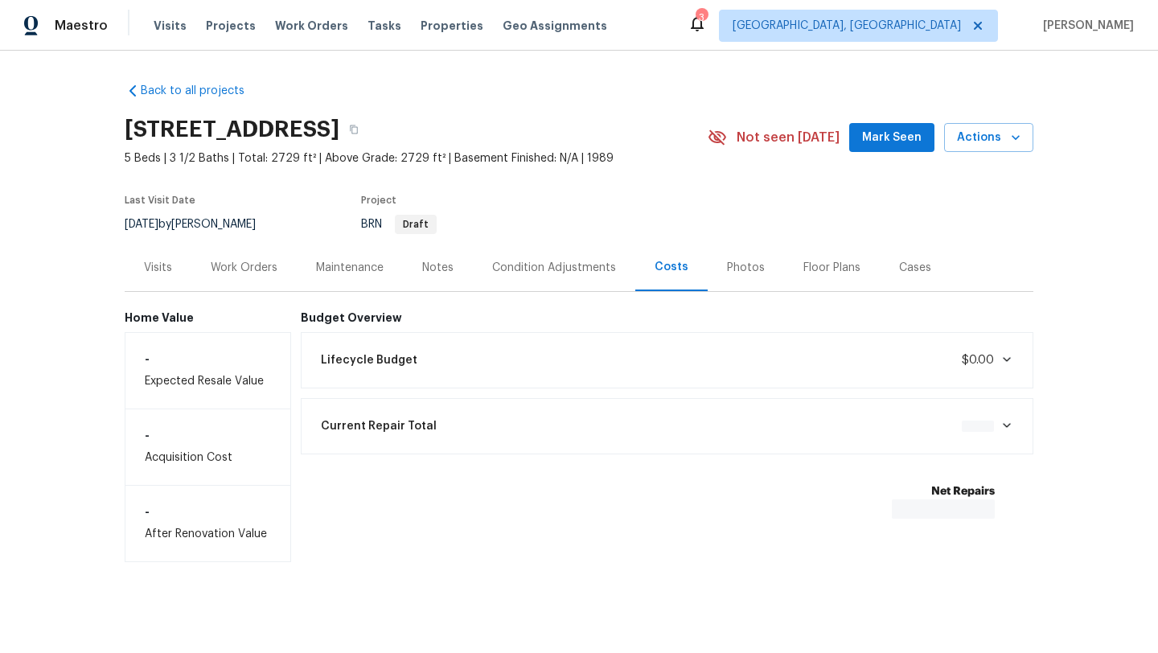
scroll to position [6, 0]
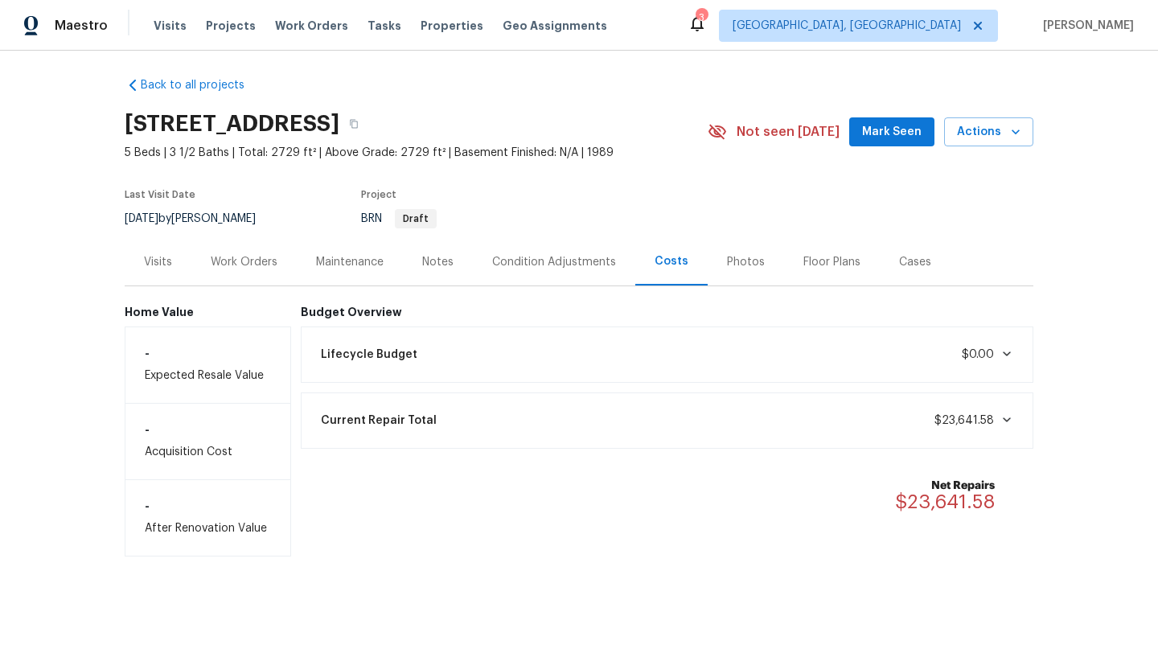
click at [748, 420] on div "Current Repair Total $23,641.58" at bounding box center [667, 420] width 712 height 35
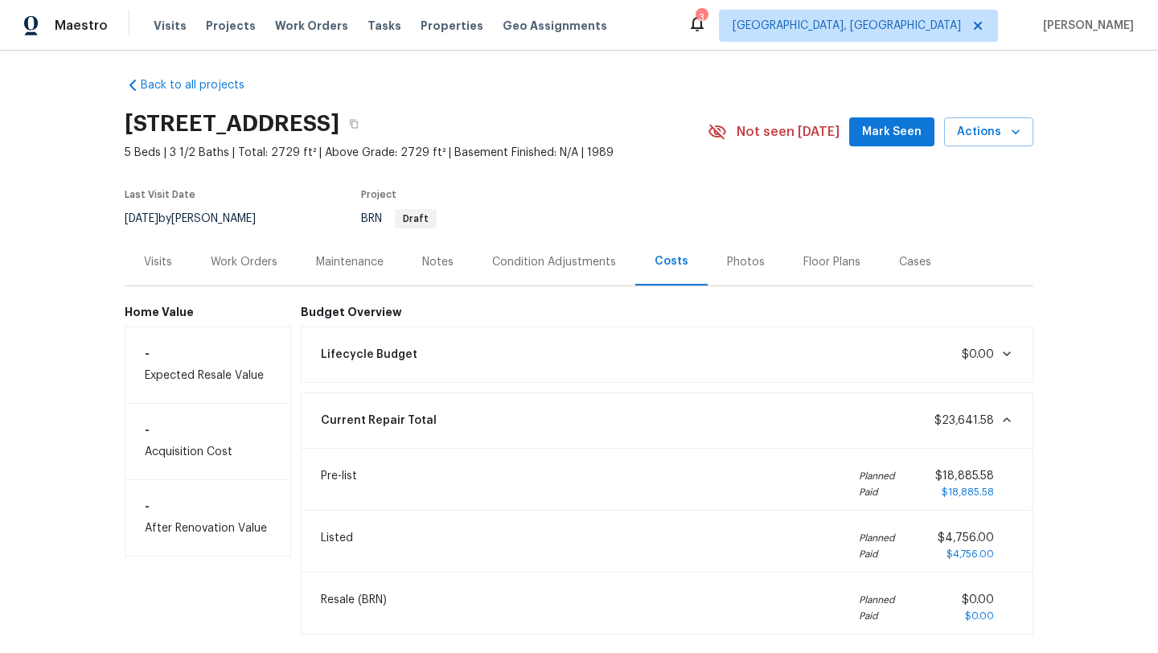
click at [244, 256] on div "Work Orders" at bounding box center [244, 262] width 67 height 16
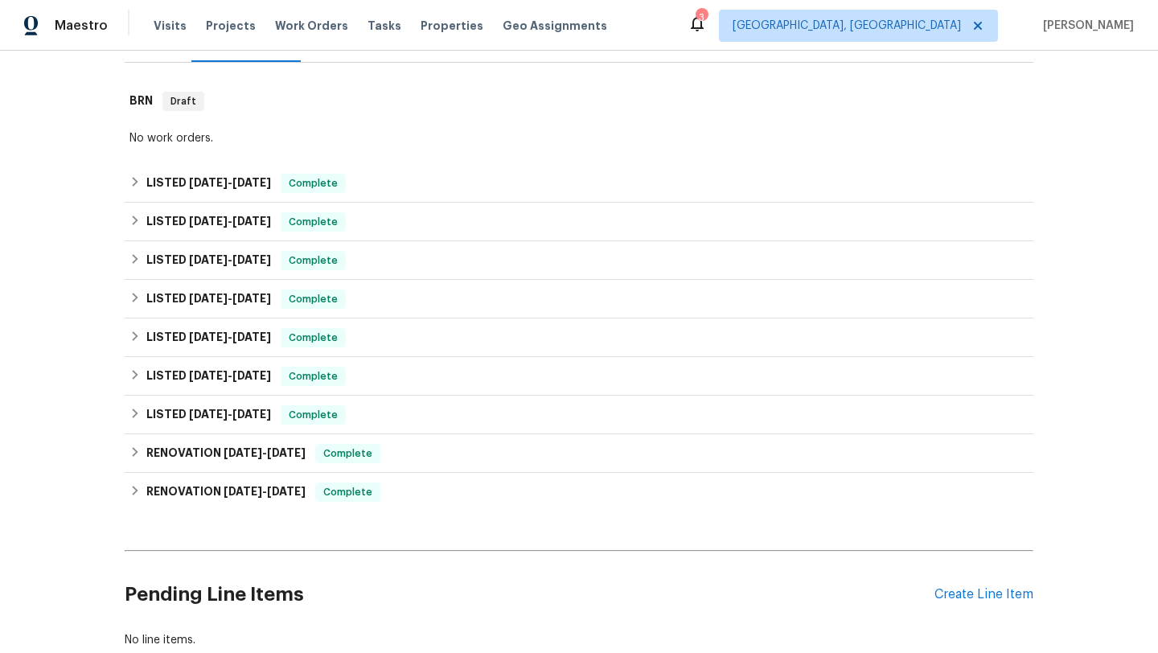
scroll to position [231, 0]
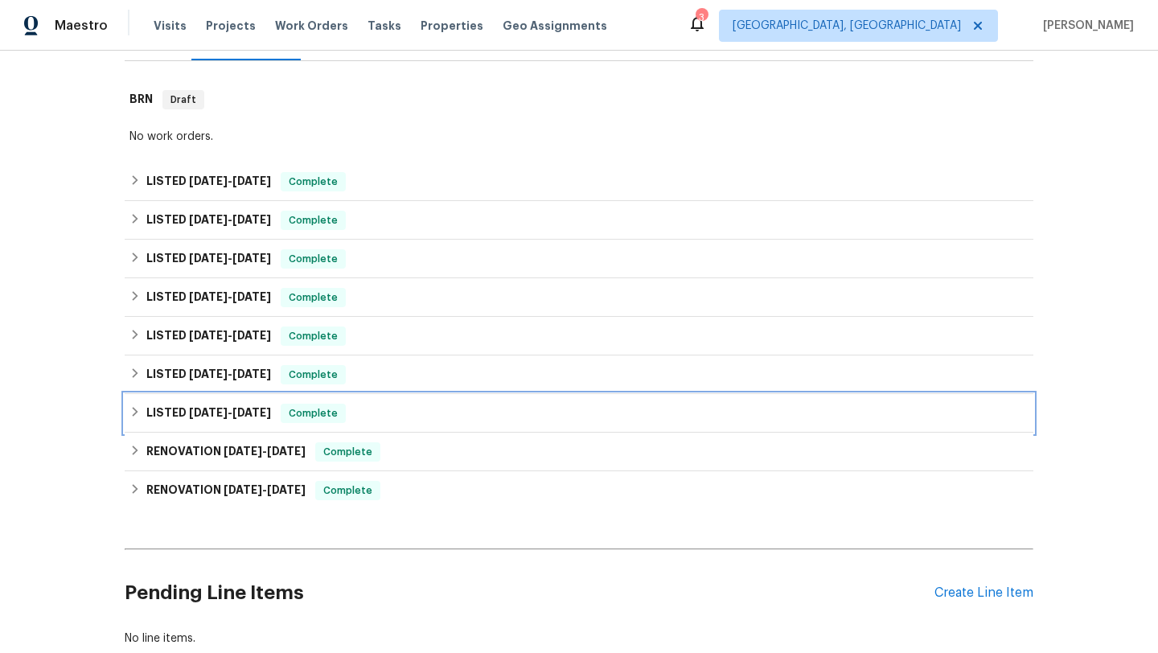
click at [413, 406] on div "LISTED 7/12/24 - 7/16/24 Complete" at bounding box center [578, 413] width 899 height 19
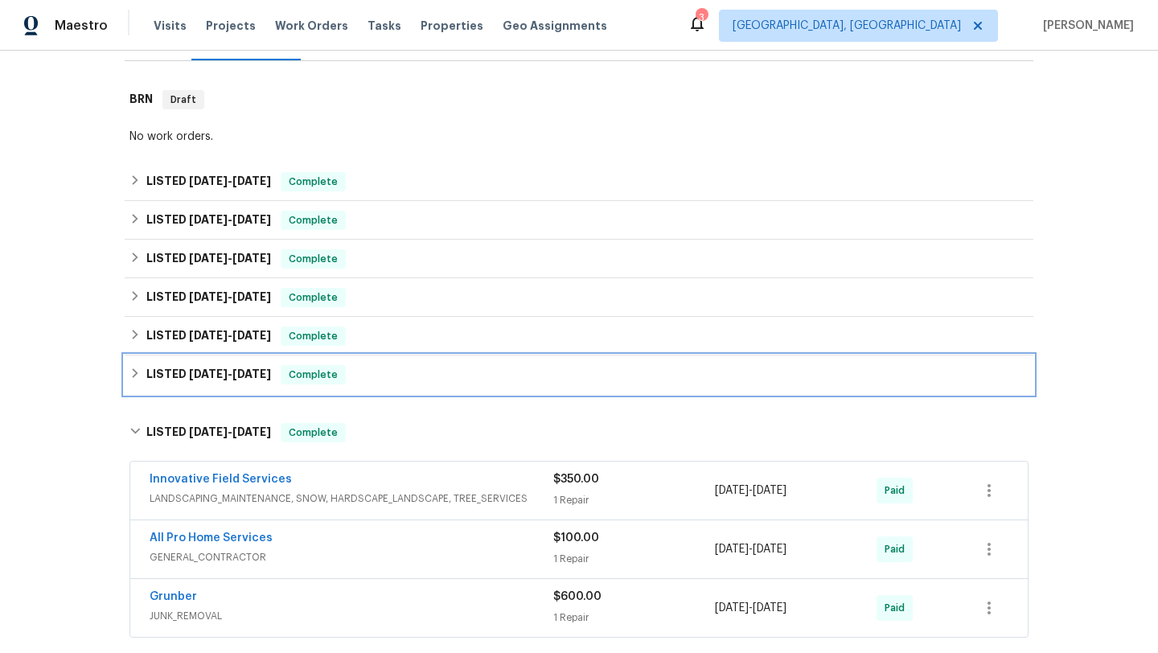
click at [443, 379] on div "LISTED 7/24/24 - 7/31/24 Complete" at bounding box center [578, 374] width 899 height 19
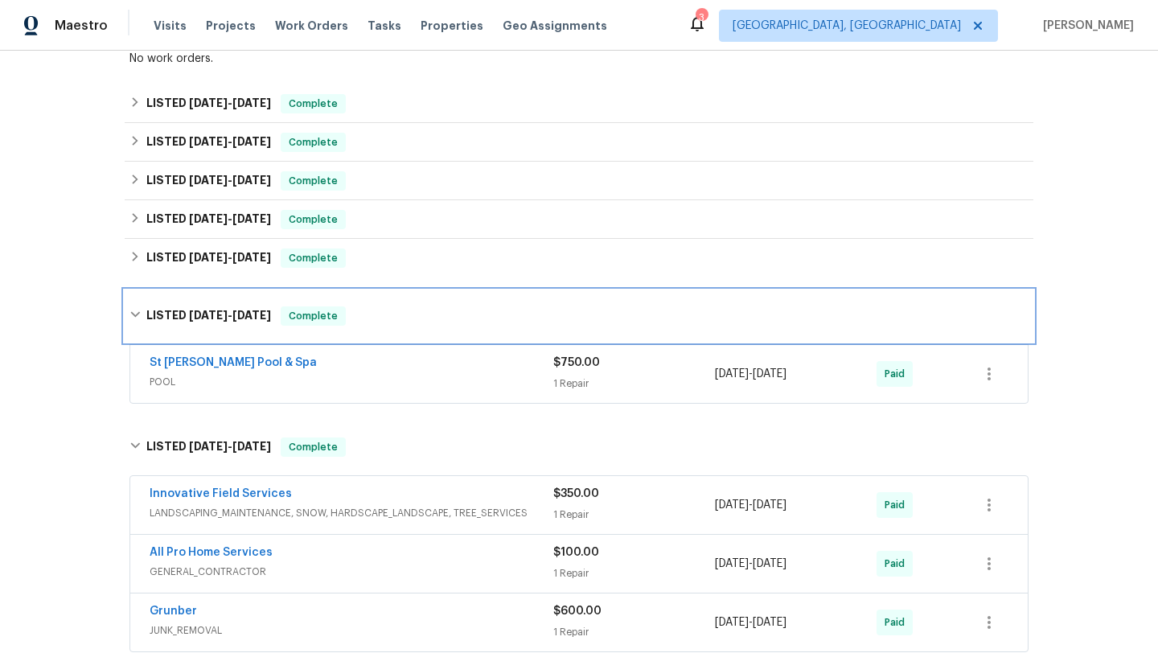
scroll to position [310, 0]
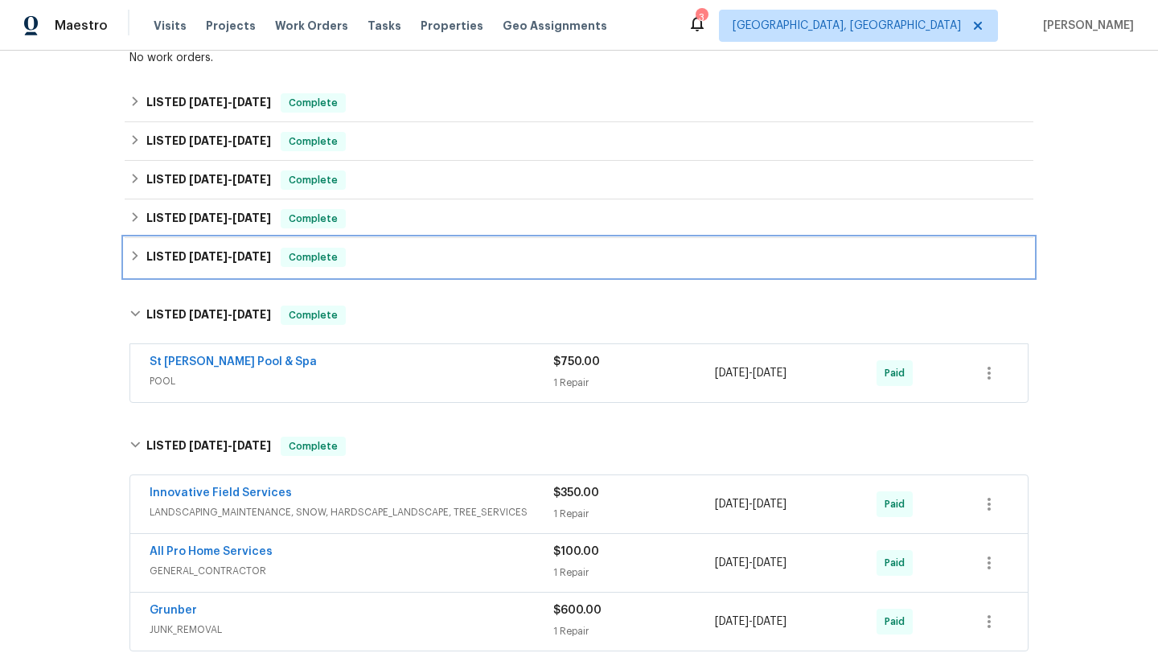
click at [465, 253] on div "LISTED 8/5/24 - 8/5/24 Complete" at bounding box center [578, 257] width 899 height 19
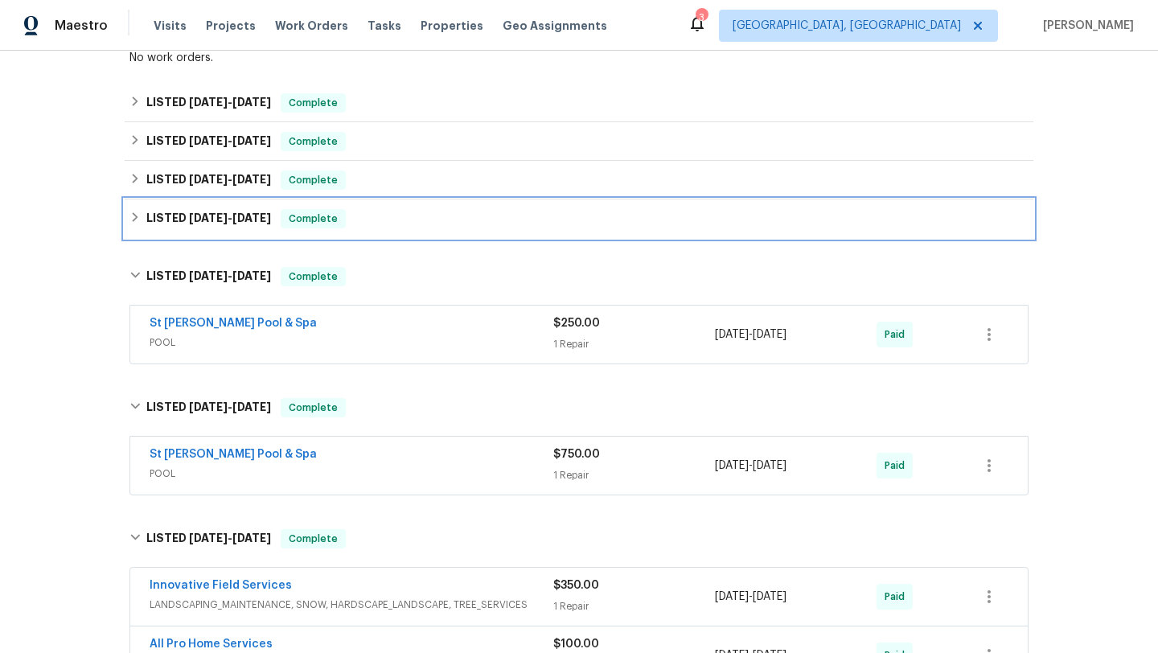
click at [488, 211] on div "LISTED 8/30/24 - 9/4/24 Complete" at bounding box center [578, 218] width 899 height 19
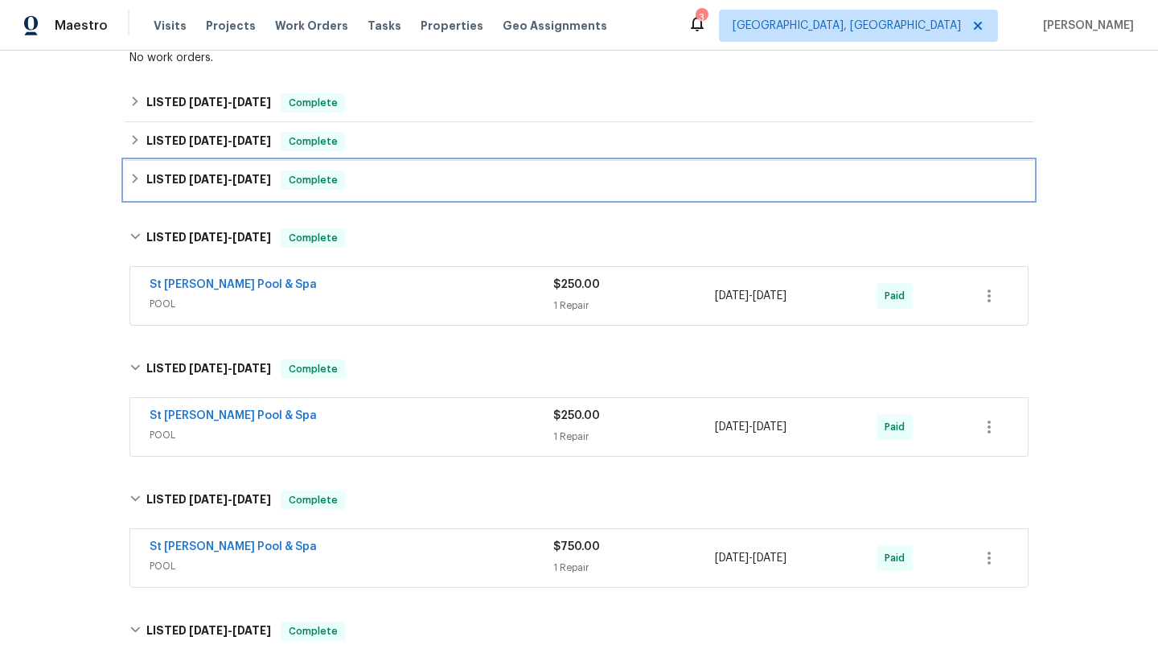
click at [501, 175] on div "LISTED 9/25/24 - 10/2/24 Complete" at bounding box center [578, 179] width 899 height 19
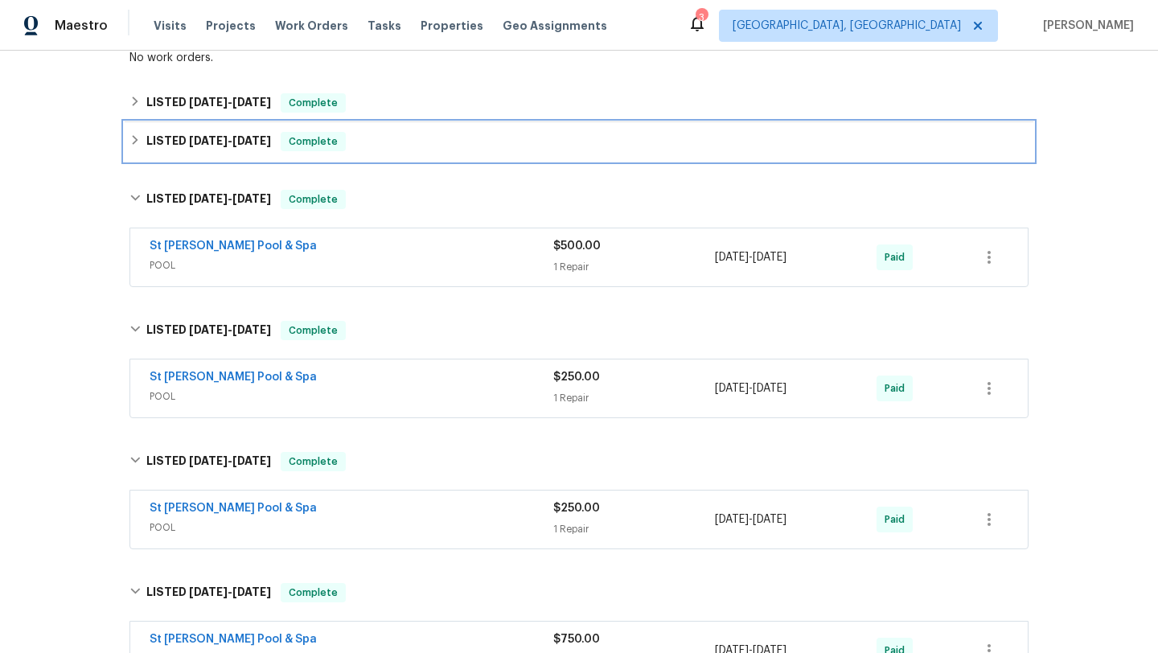
click at [514, 143] on div "LISTED 11/1/24 - 12/13/24 Complete" at bounding box center [578, 141] width 899 height 19
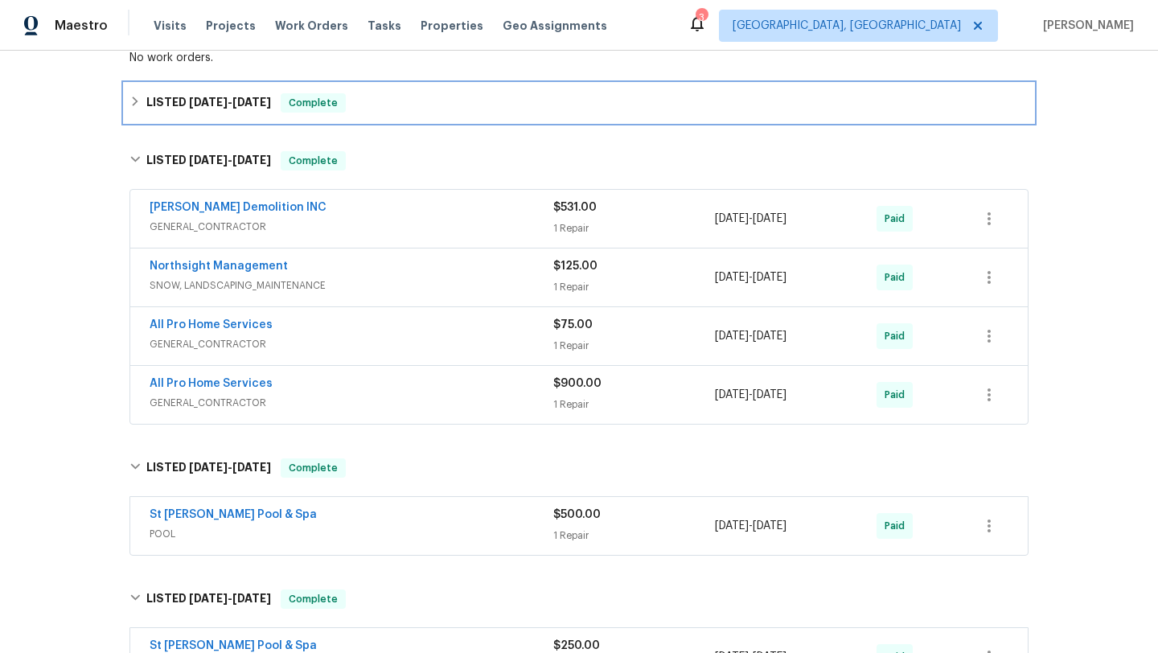
click at [515, 116] on div "LISTED 12/20/24 - 12/24/24 Complete" at bounding box center [579, 103] width 909 height 39
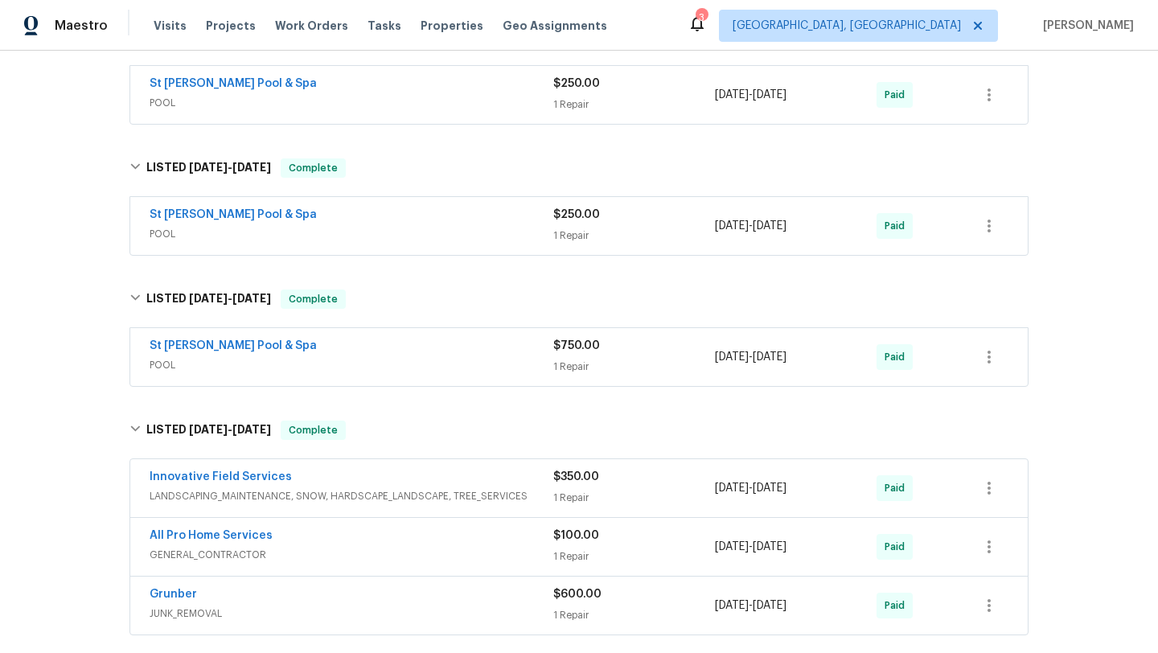
scroll to position [1303, 0]
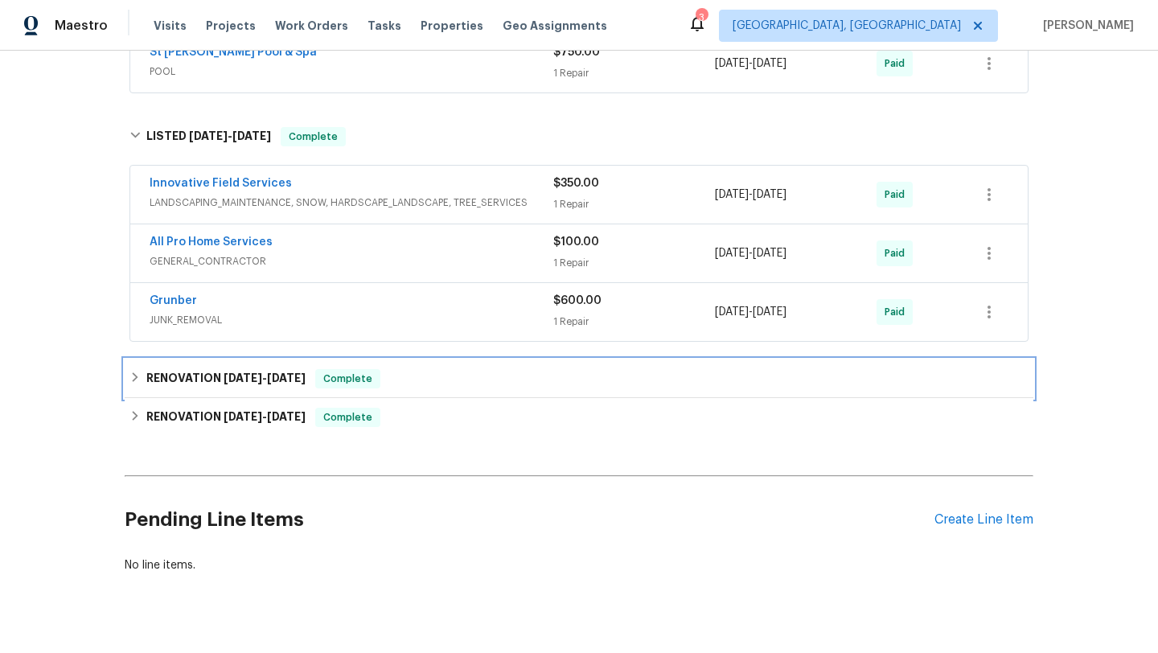
click at [527, 371] on div "RENOVATION 7/9/24 - 7/12/24 Complete" at bounding box center [578, 378] width 899 height 19
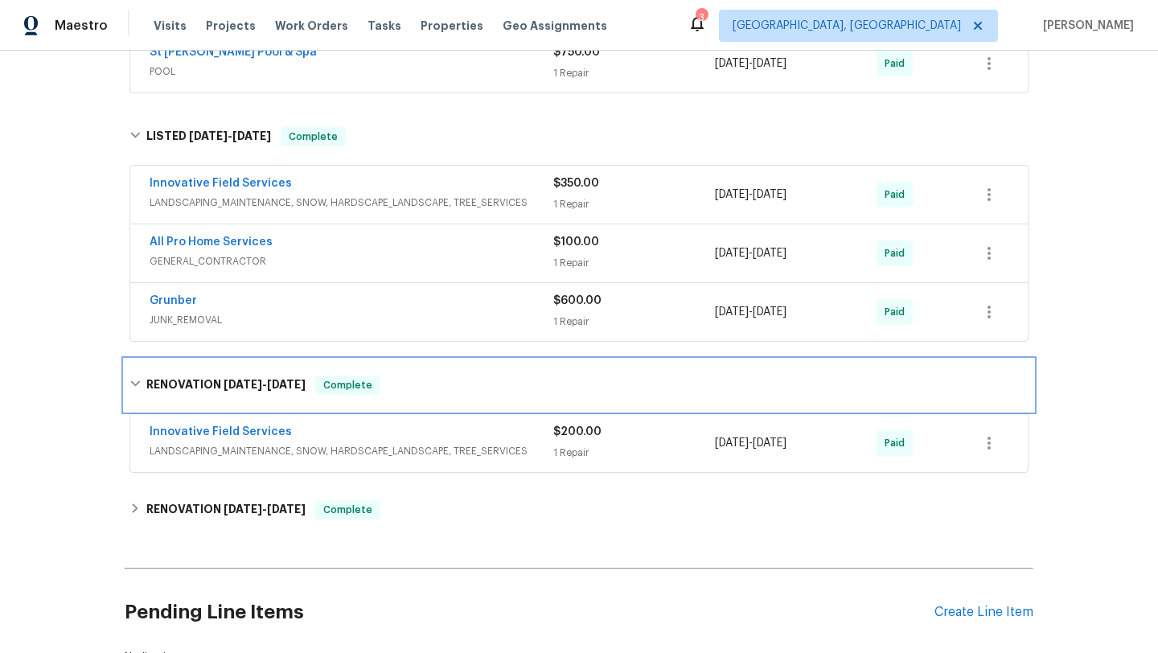
scroll to position [1408, 0]
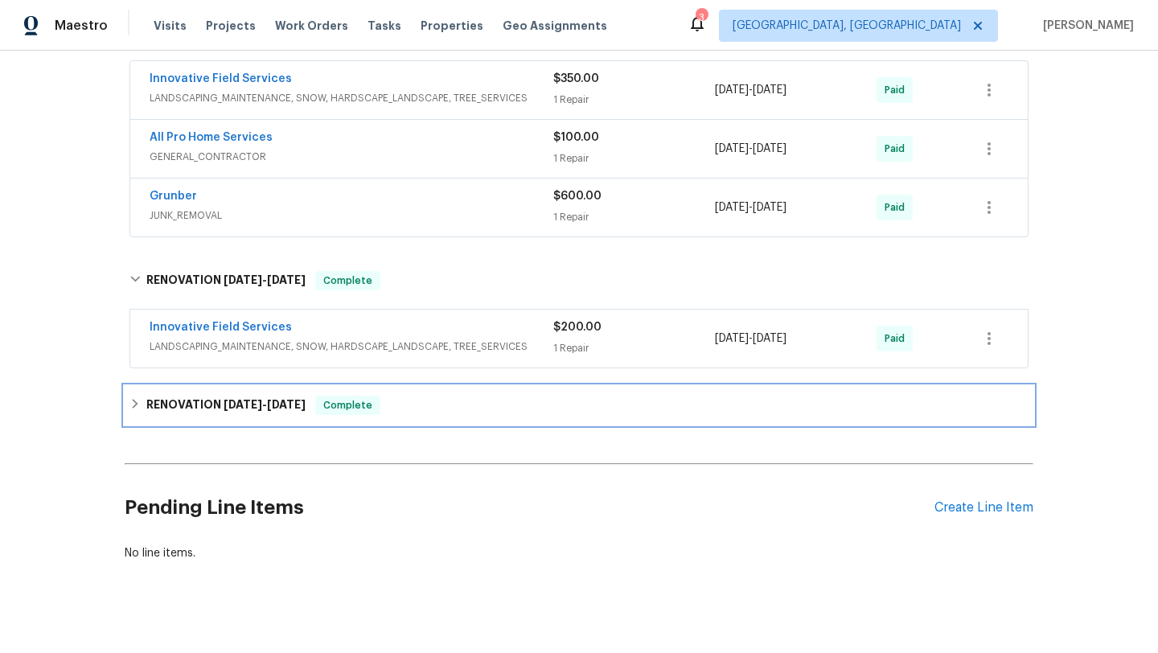
click at [557, 412] on div "RENOVATION 6/4/24 - 6/28/24 Complete" at bounding box center [578, 405] width 899 height 19
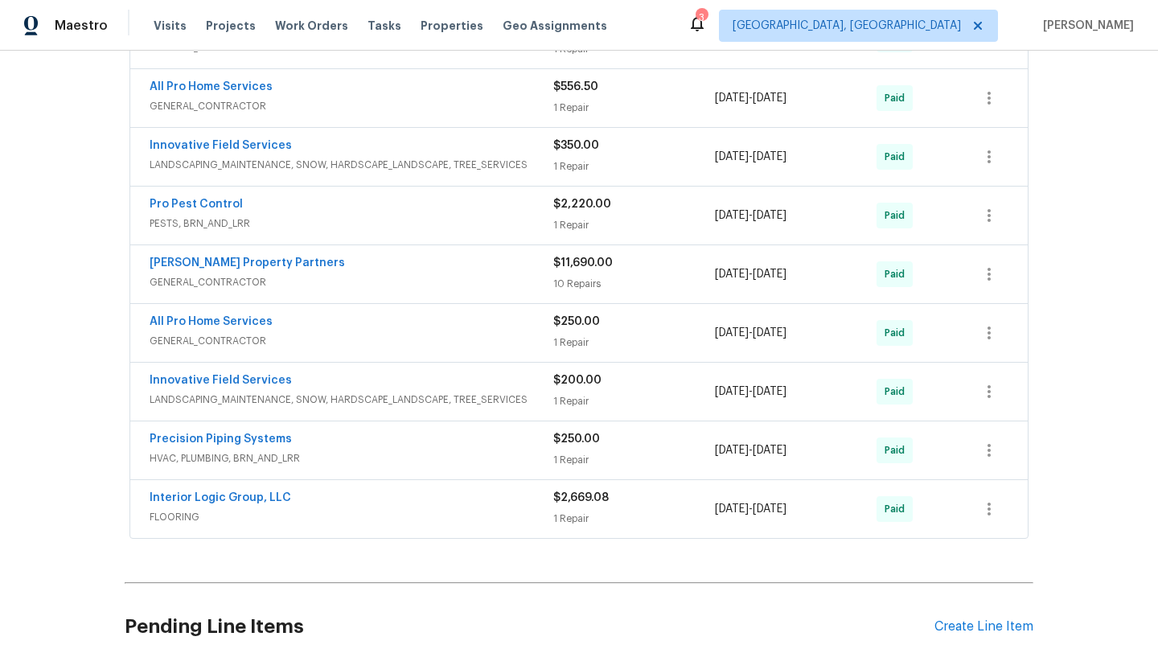
scroll to position [1781, 0]
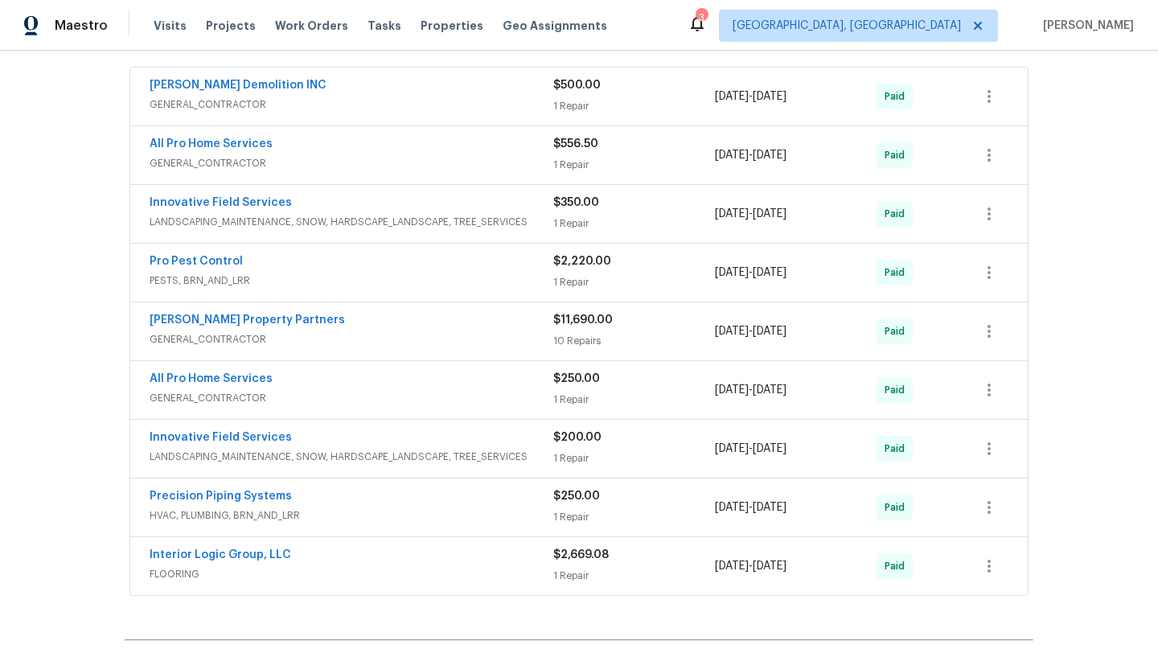
click at [491, 337] on span "GENERAL_CONTRACTOR" at bounding box center [352, 339] width 404 height 16
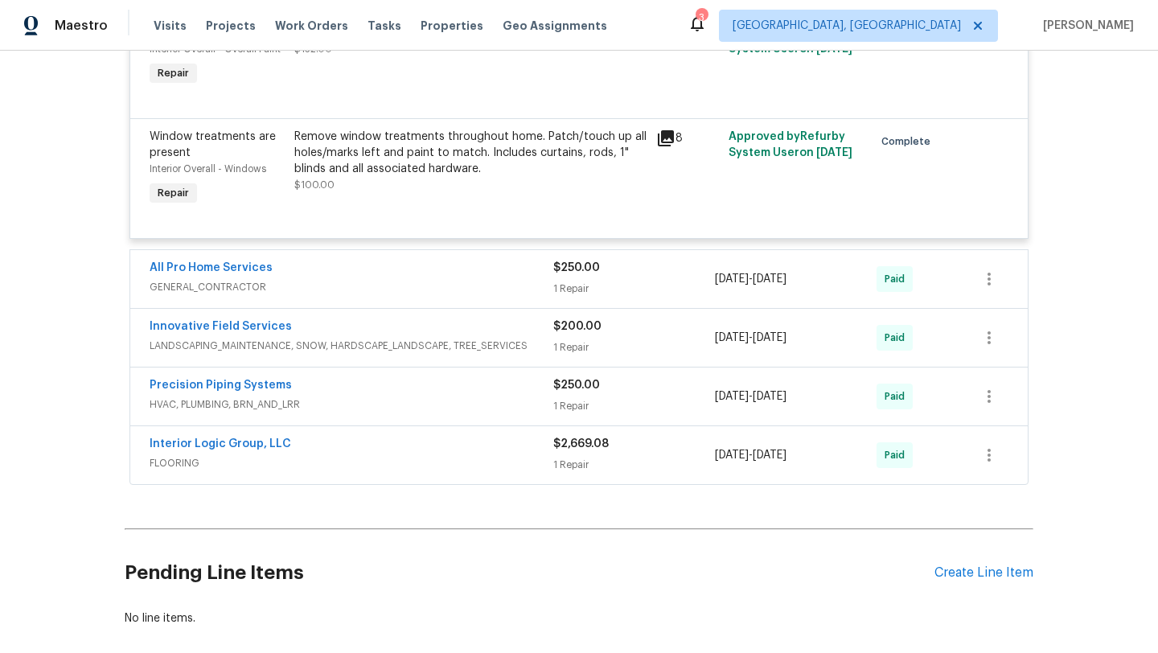
scroll to position [3933, 0]
click at [590, 437] on span "$2,669.08" at bounding box center [580, 442] width 55 height 11
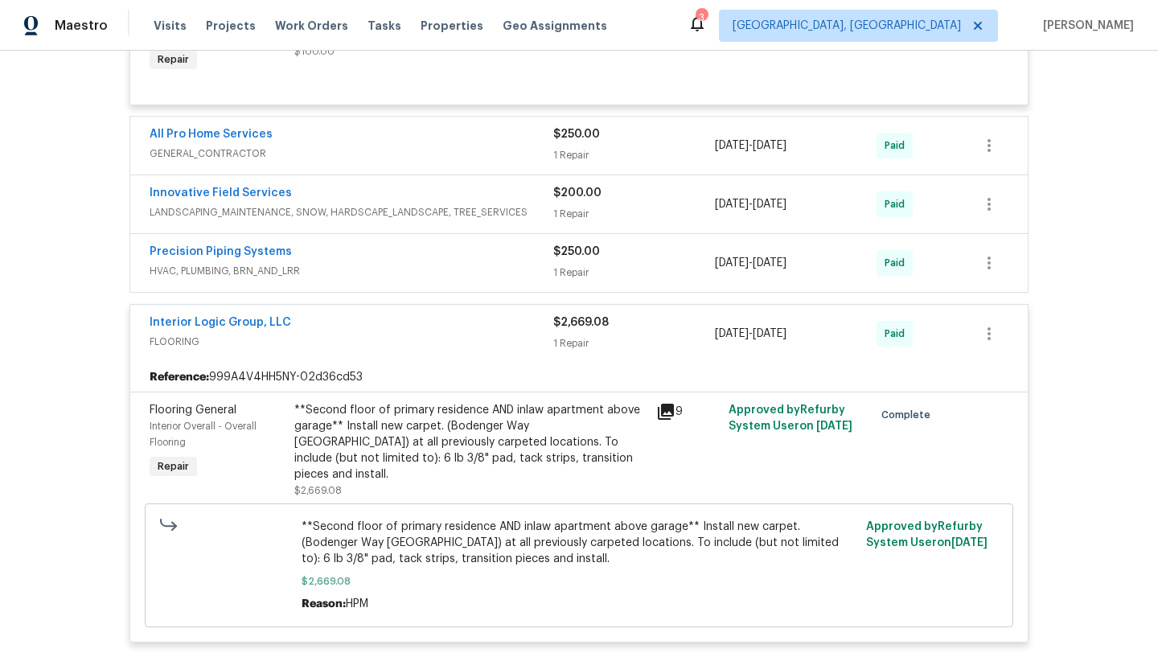
scroll to position [4068, 0]
